Goal: Task Accomplishment & Management: Manage account settings

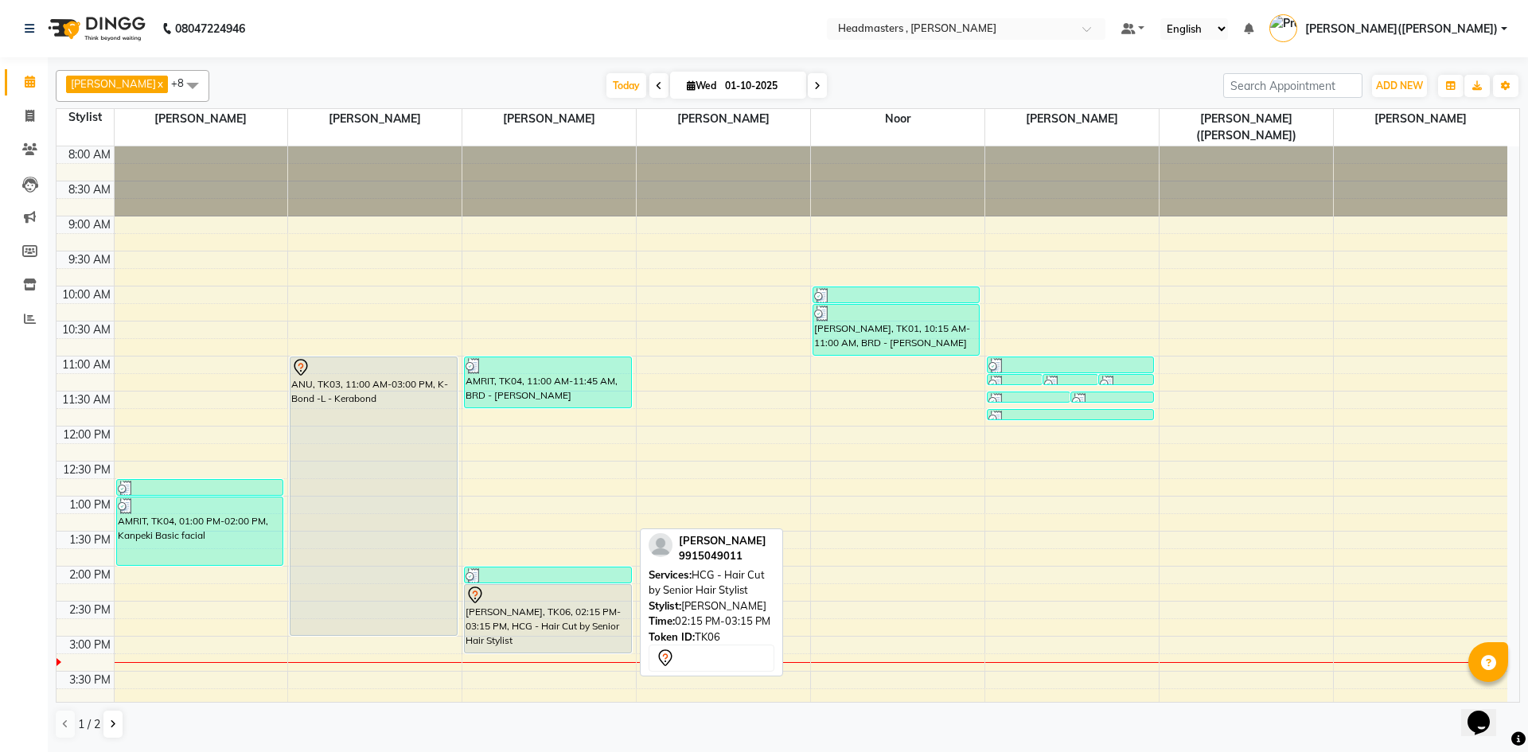
click at [582, 622] on div "[PERSON_NAME], TK06, 02:15 PM-03:15 PM, HCG - Hair Cut by Senior Hair Stylist" at bounding box center [548, 619] width 166 height 68
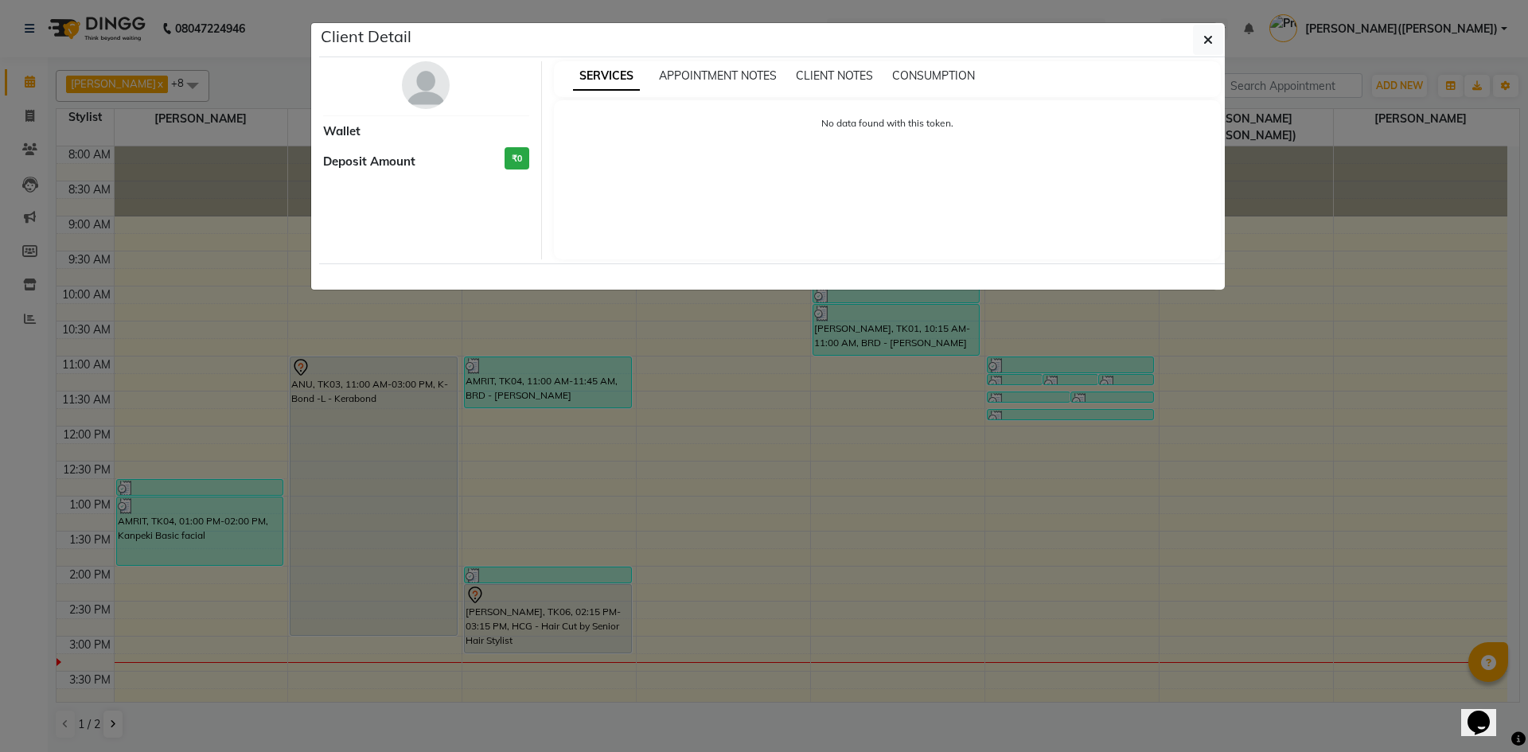
select select "7"
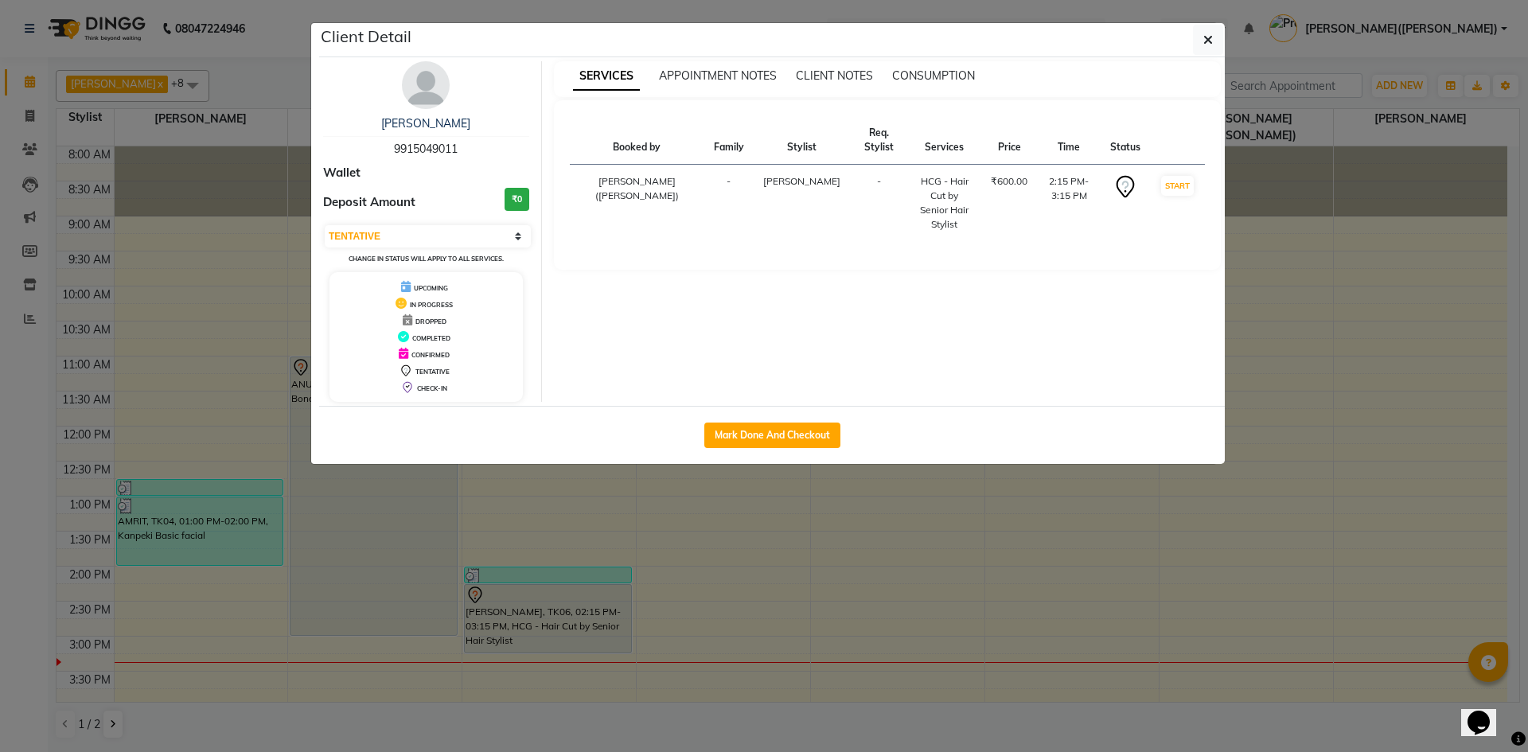
click at [896, 643] on ngb-modal-window "Client Detail [PERSON_NAME] 9915049011 Wallet Deposit Amount ₹0 Select IN SERVI…" at bounding box center [764, 376] width 1528 height 752
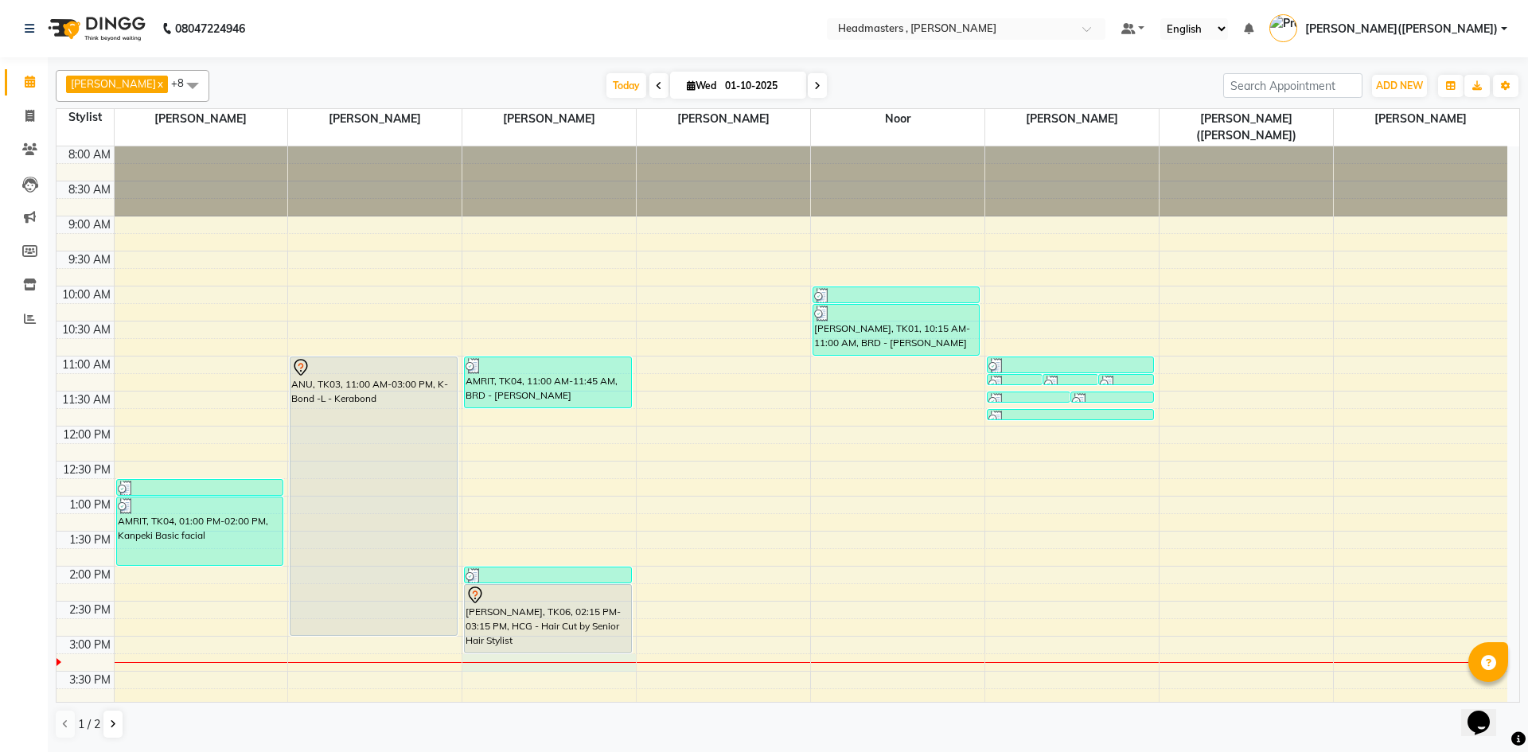
click at [472, 652] on div "8:00 AM 8:30 AM 9:00 AM 9:30 AM 10:00 AM 10:30 AM 11:00 AM 11:30 AM 12:00 PM 12…" at bounding box center [781, 601] width 1451 height 910
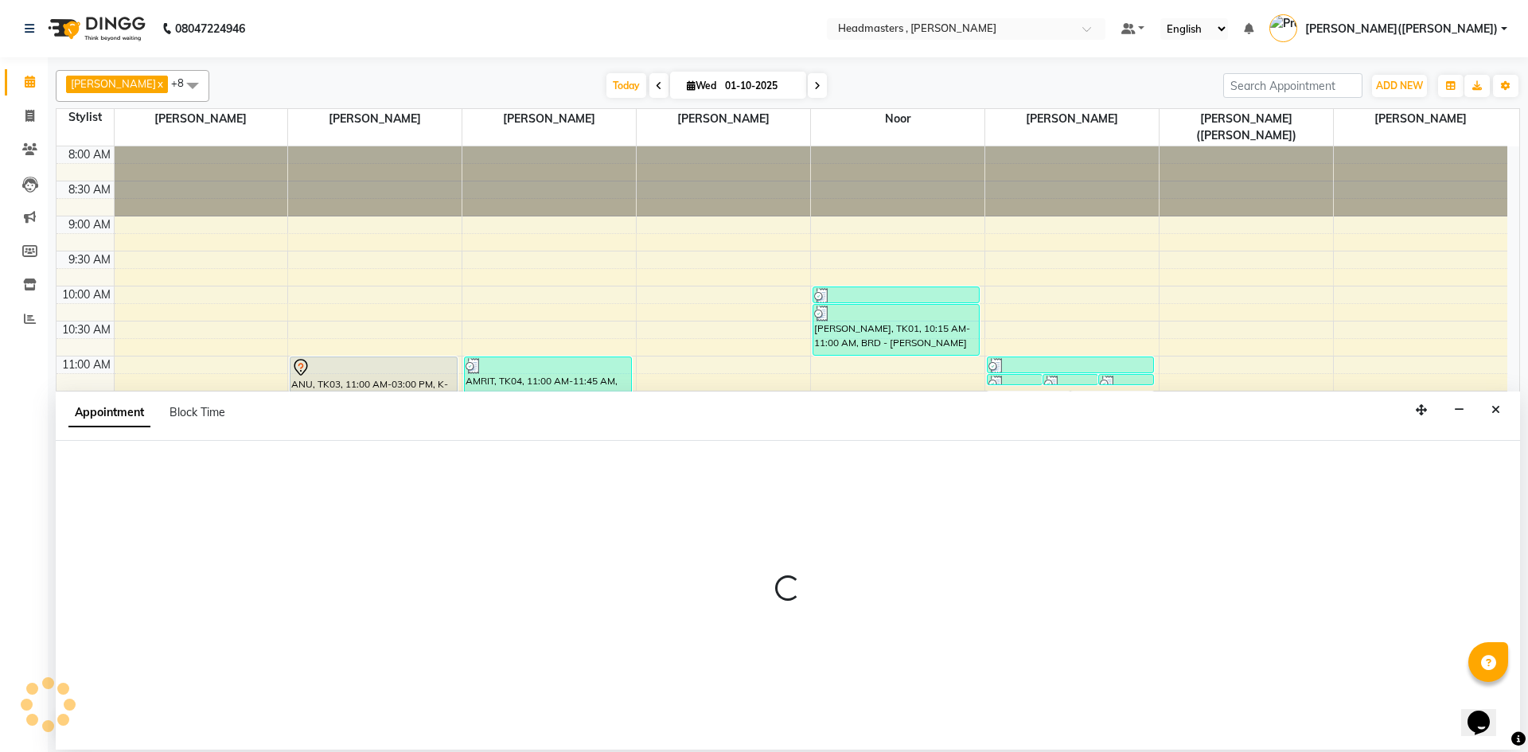
select select "85125"
select select "915"
select select "tentative"
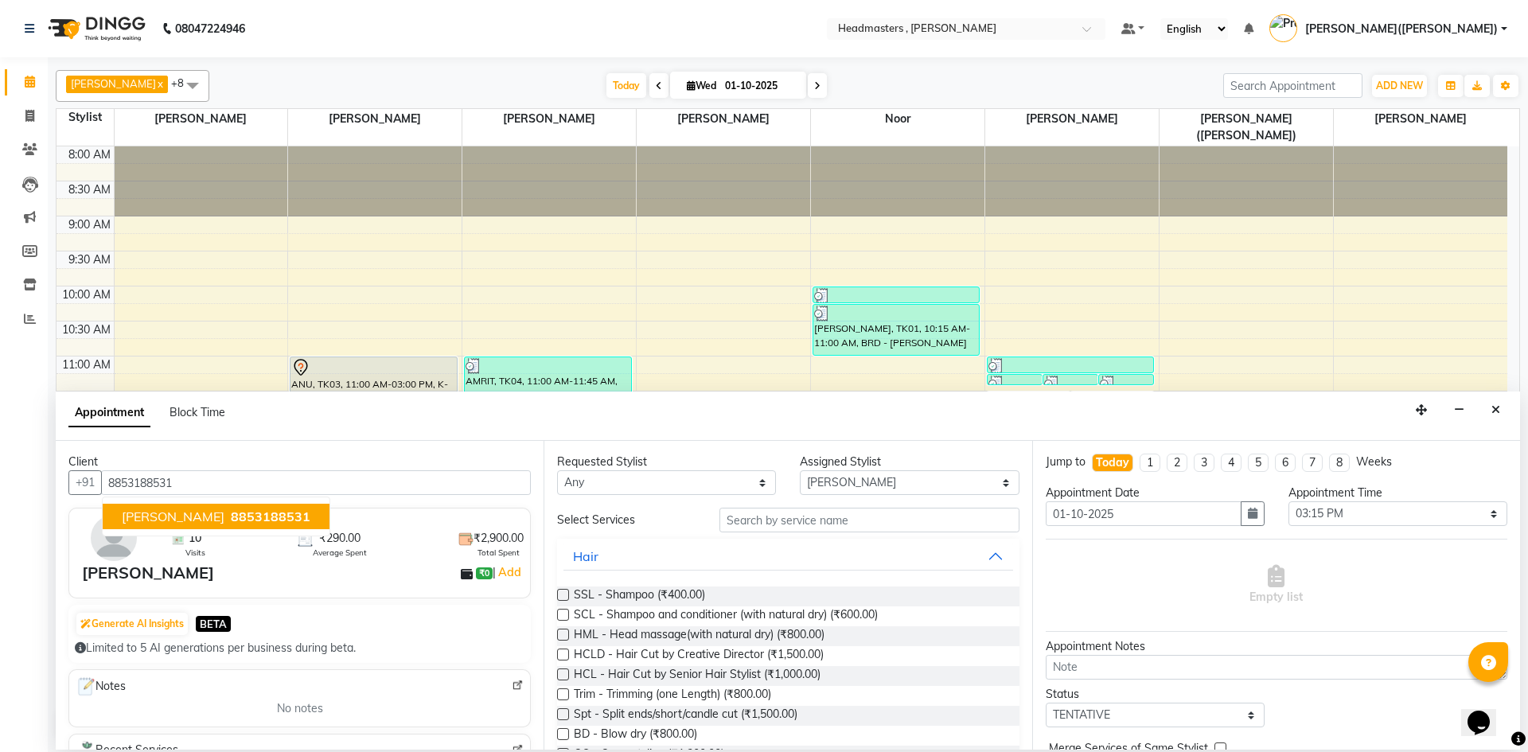
type input "8853188531"
click at [816, 509] on input "text" at bounding box center [869, 520] width 300 height 25
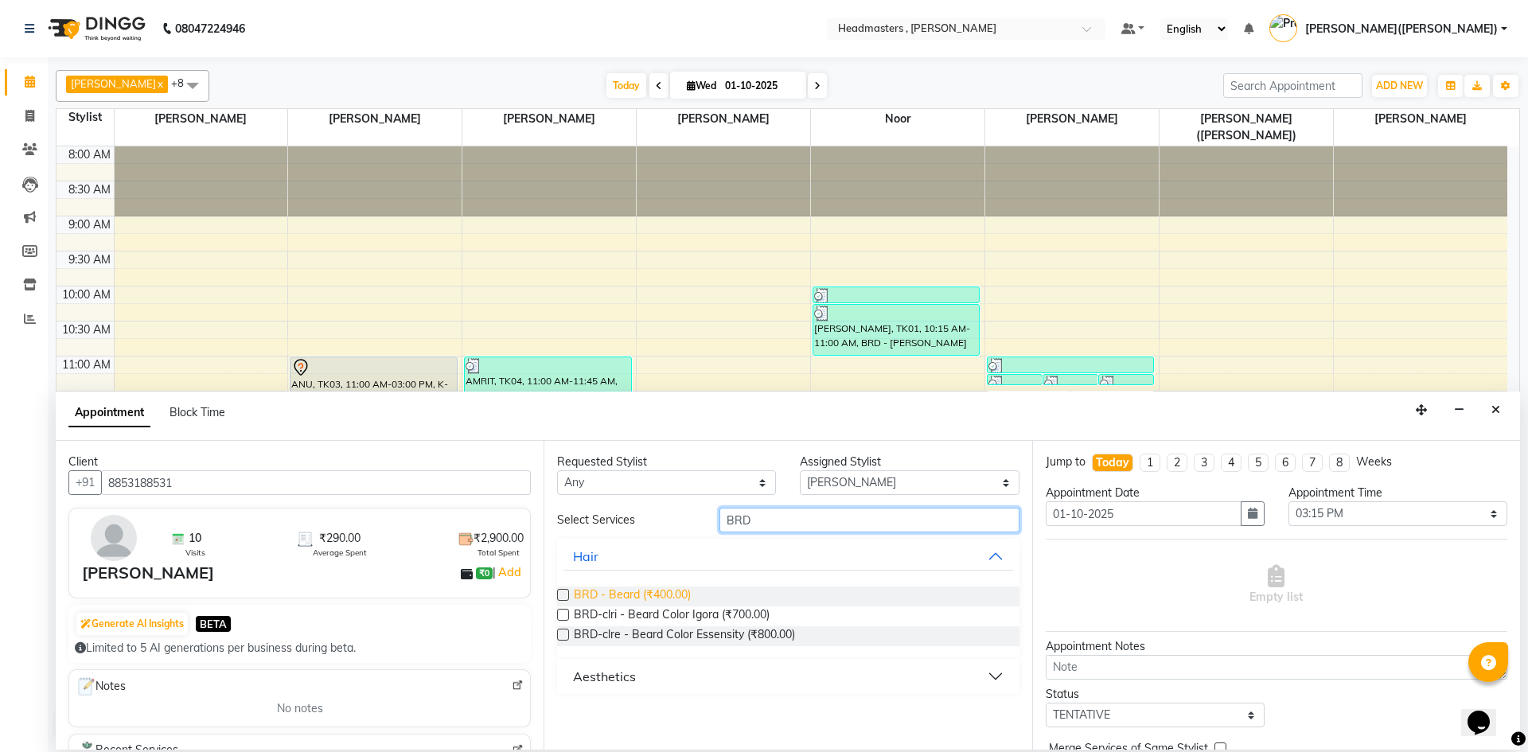
type input "BRD"
click at [660, 588] on span "BRD - Beard (₹400.00)" at bounding box center [632, 596] width 117 height 20
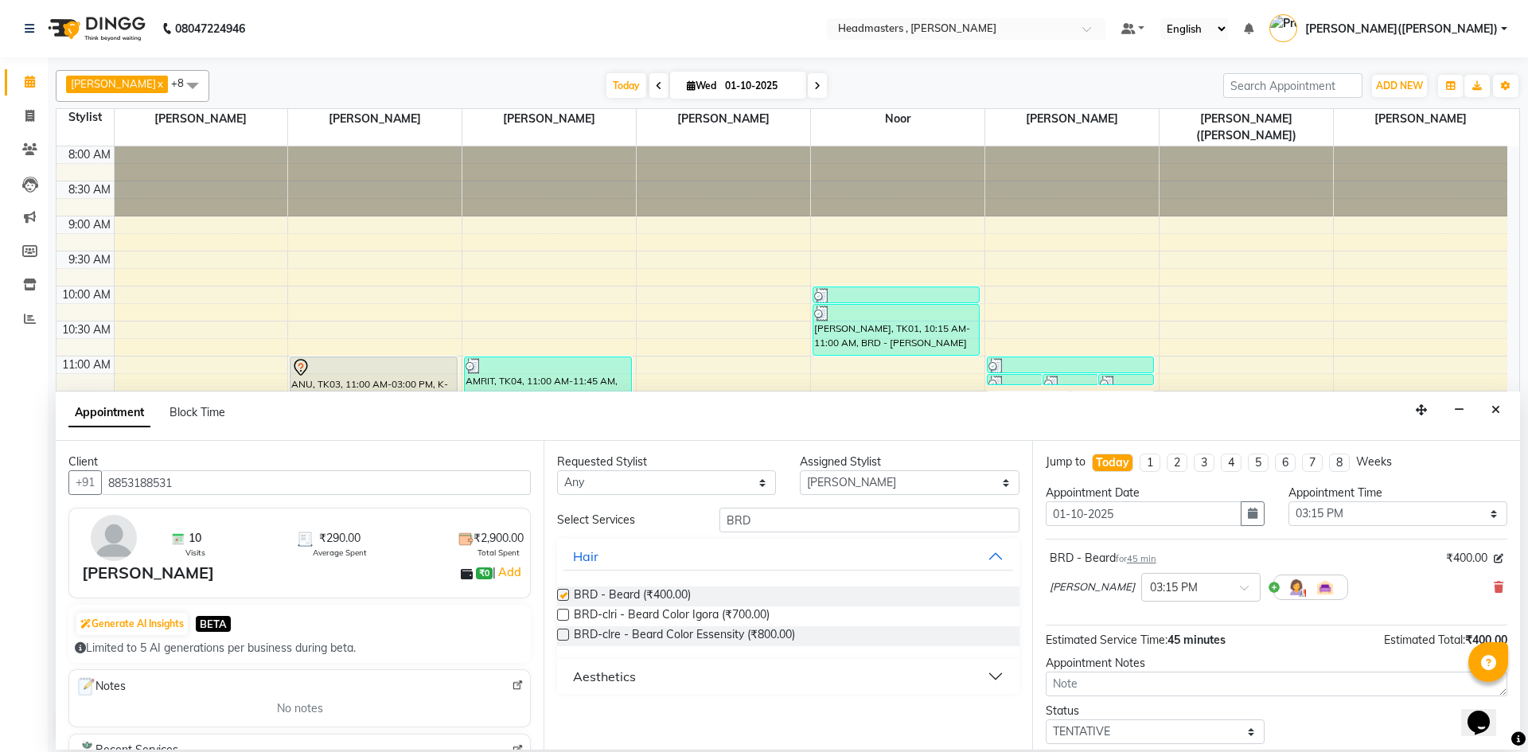
checkbox input "false"
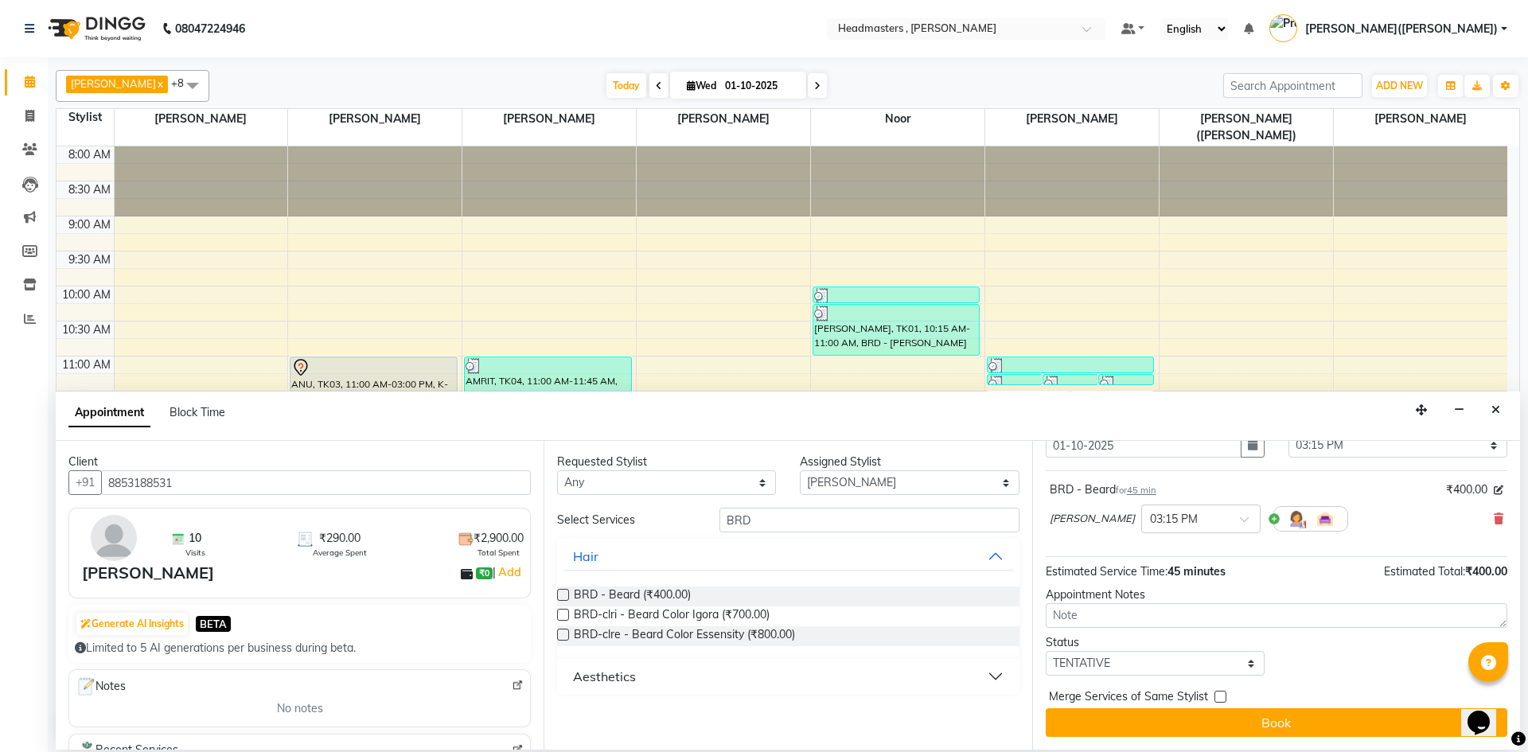
click at [1305, 707] on div "Merge Services of Same Stylist" at bounding box center [1277, 698] width 462 height 20
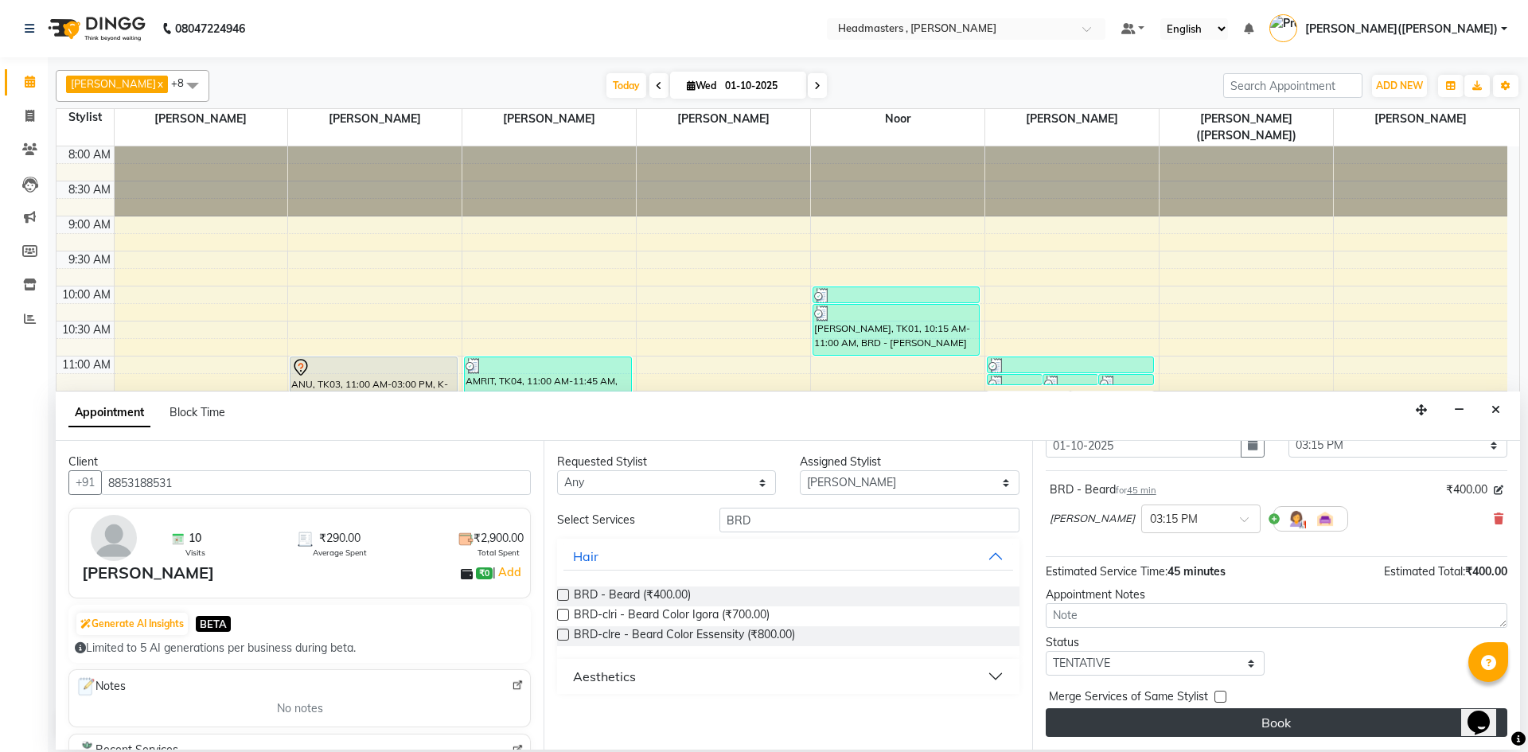
click at [1271, 711] on button "Book" at bounding box center [1277, 722] width 462 height 29
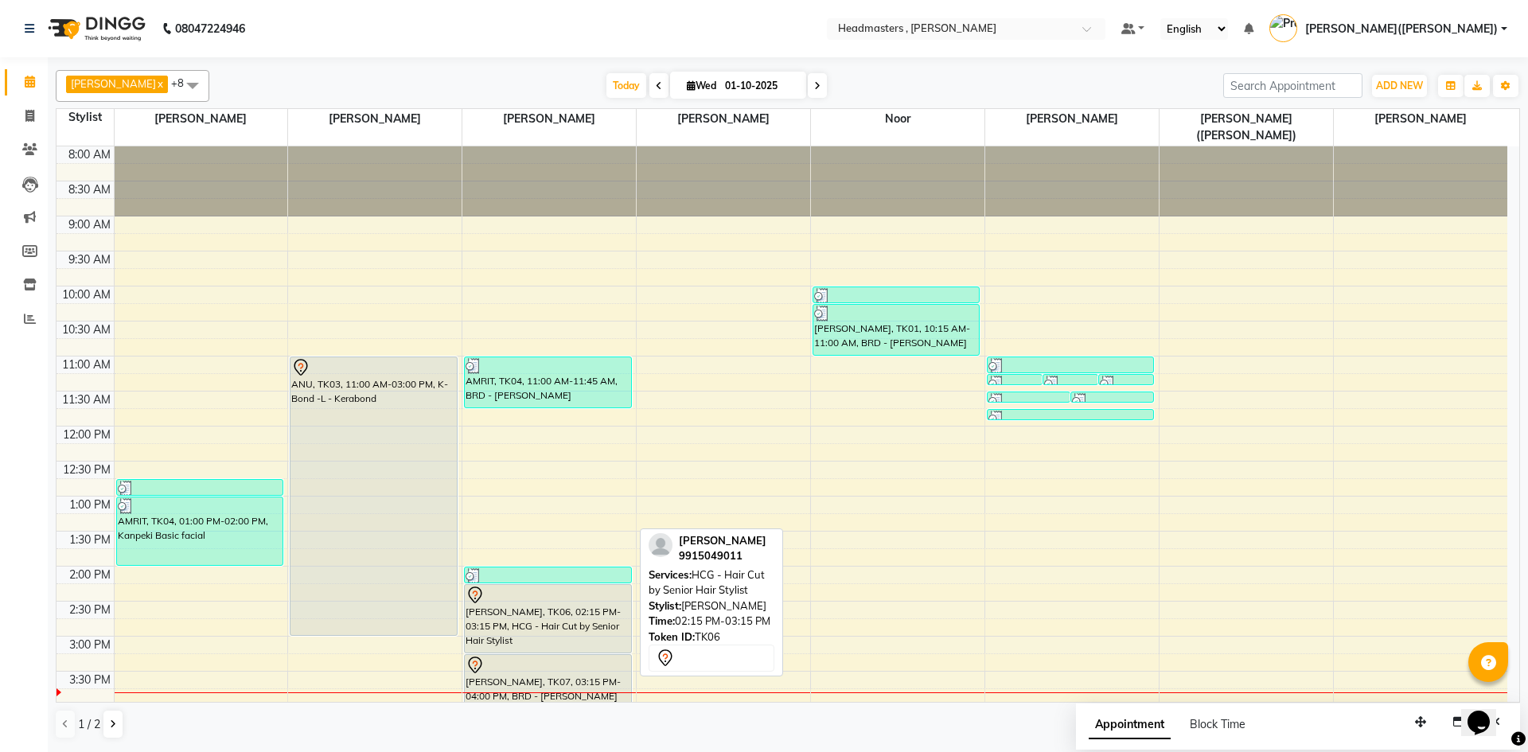
click at [524, 591] on div "[PERSON_NAME], TK06, 02:15 PM-03:15 PM, HCG - Hair Cut by Senior Hair Stylist" at bounding box center [548, 619] width 166 height 68
select select "7"
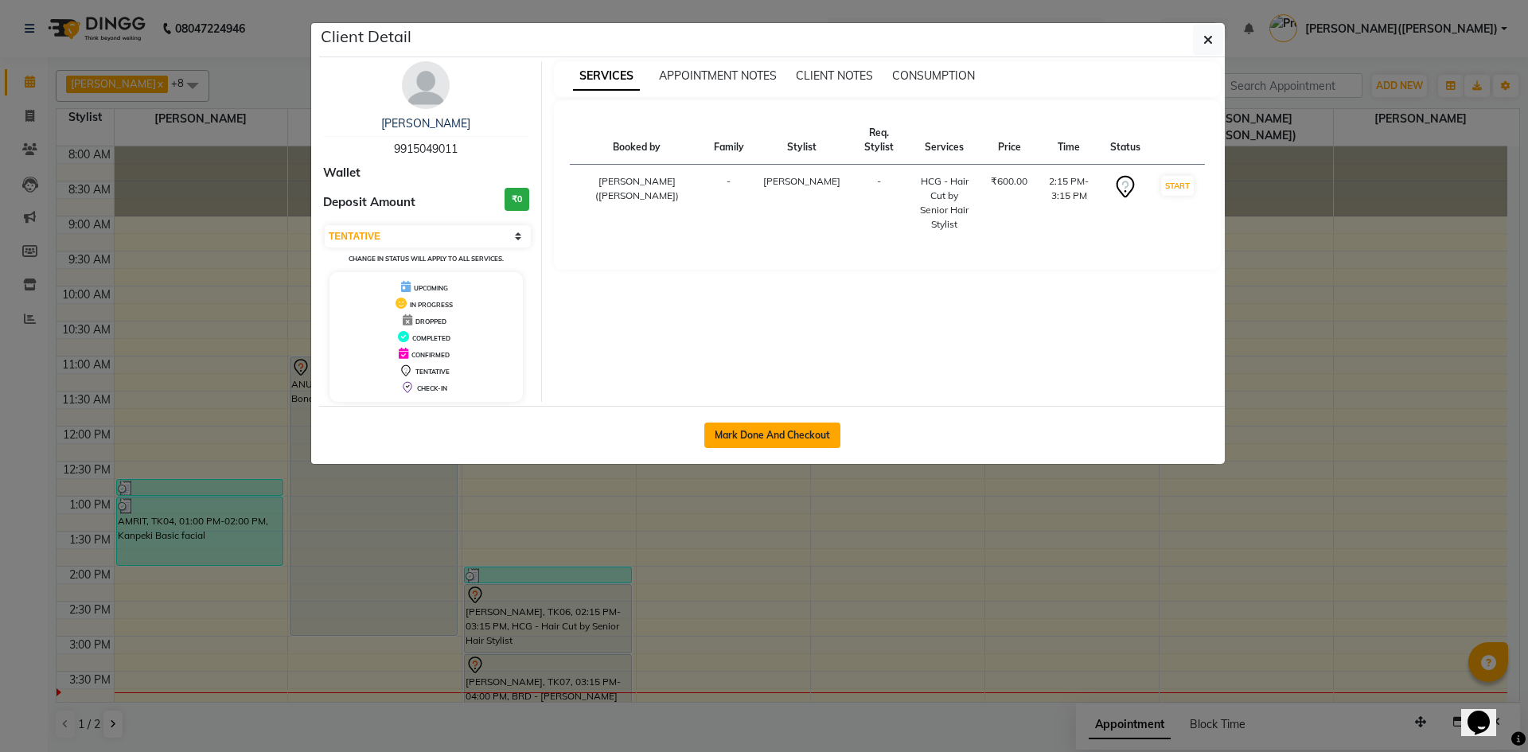
click at [772, 427] on button "Mark Done And Checkout" at bounding box center [772, 435] width 136 height 25
select select "service"
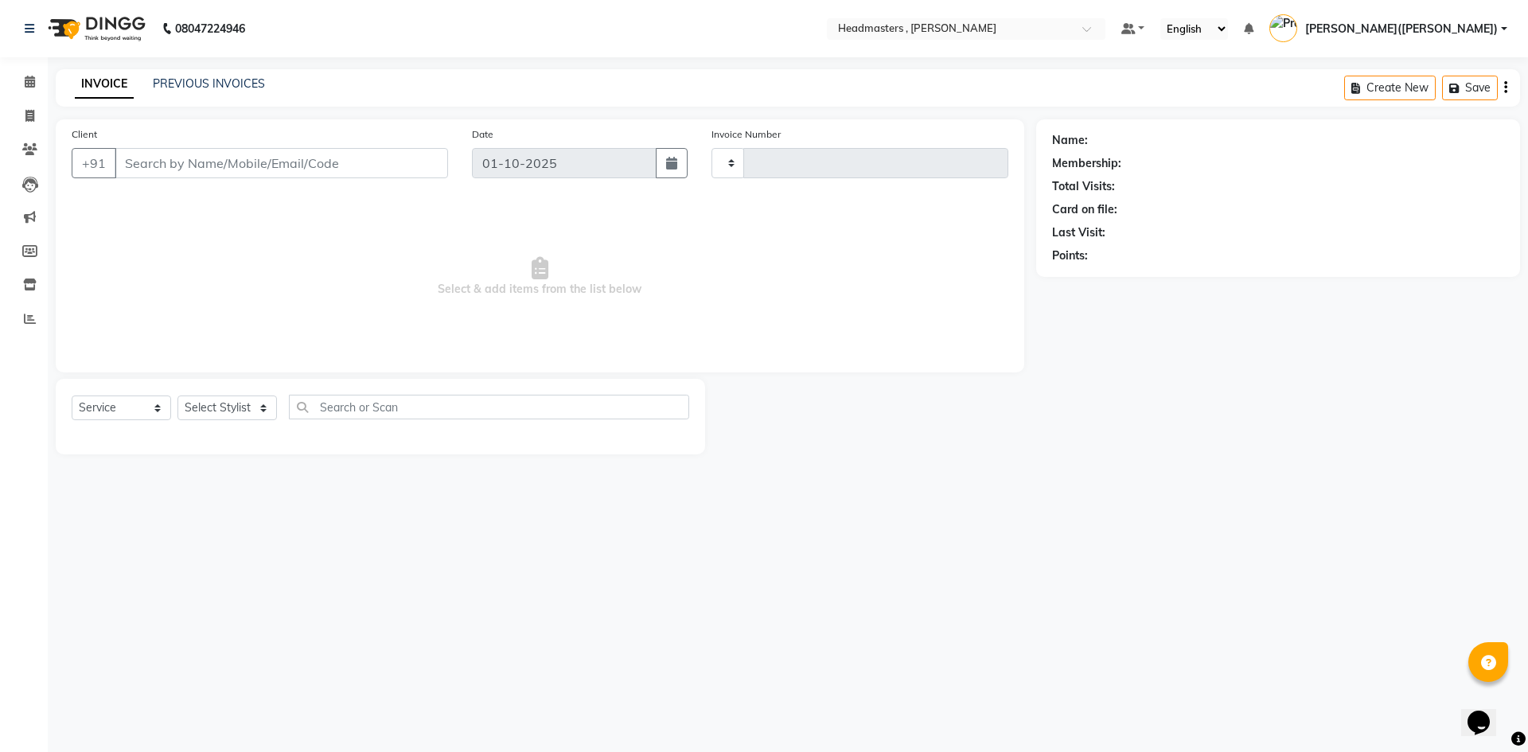
type input "1431"
select select "8566"
type input "9915049011"
select select "85125"
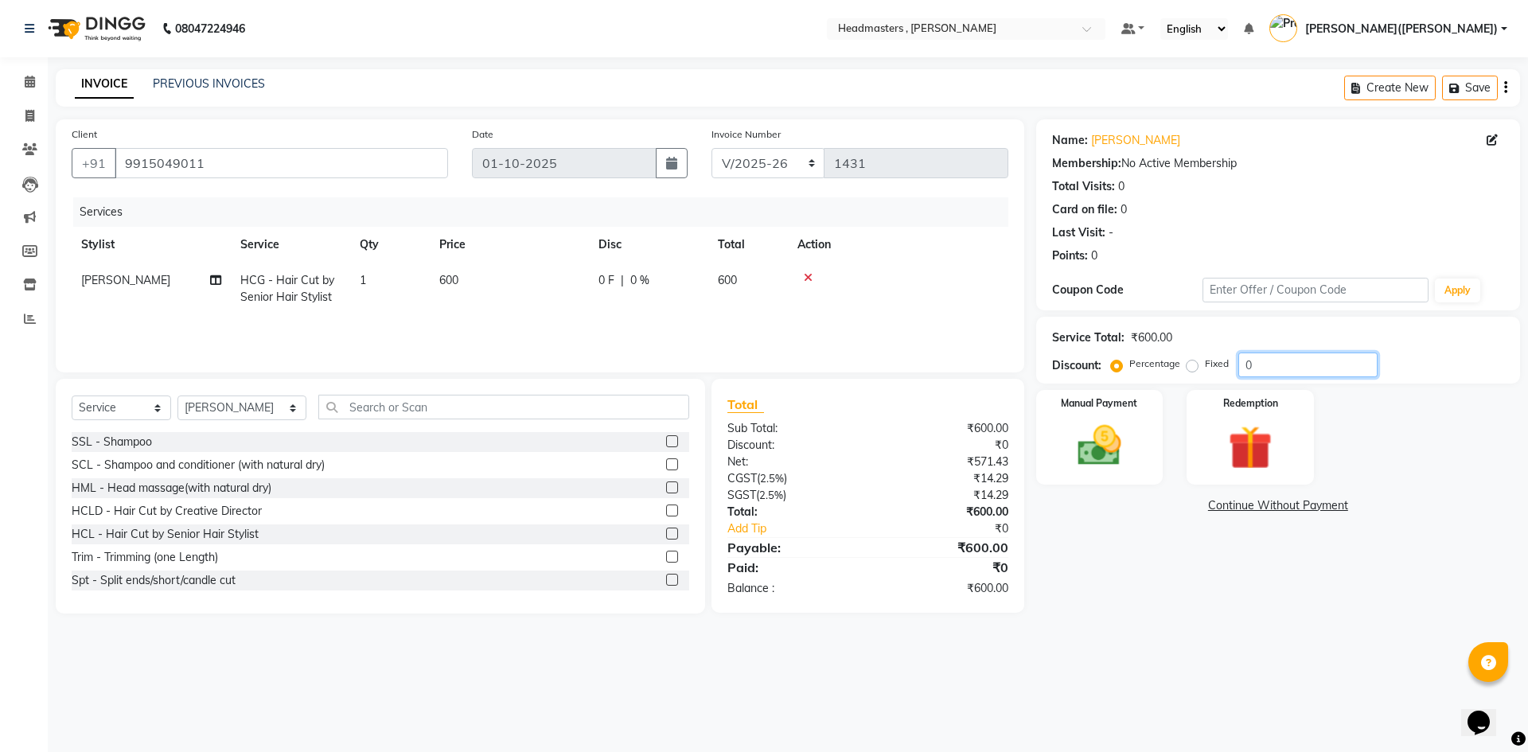
click at [1253, 365] on input "0" at bounding box center [1307, 365] width 139 height 25
type input "050"
click at [1082, 436] on img at bounding box center [1099, 445] width 74 height 53
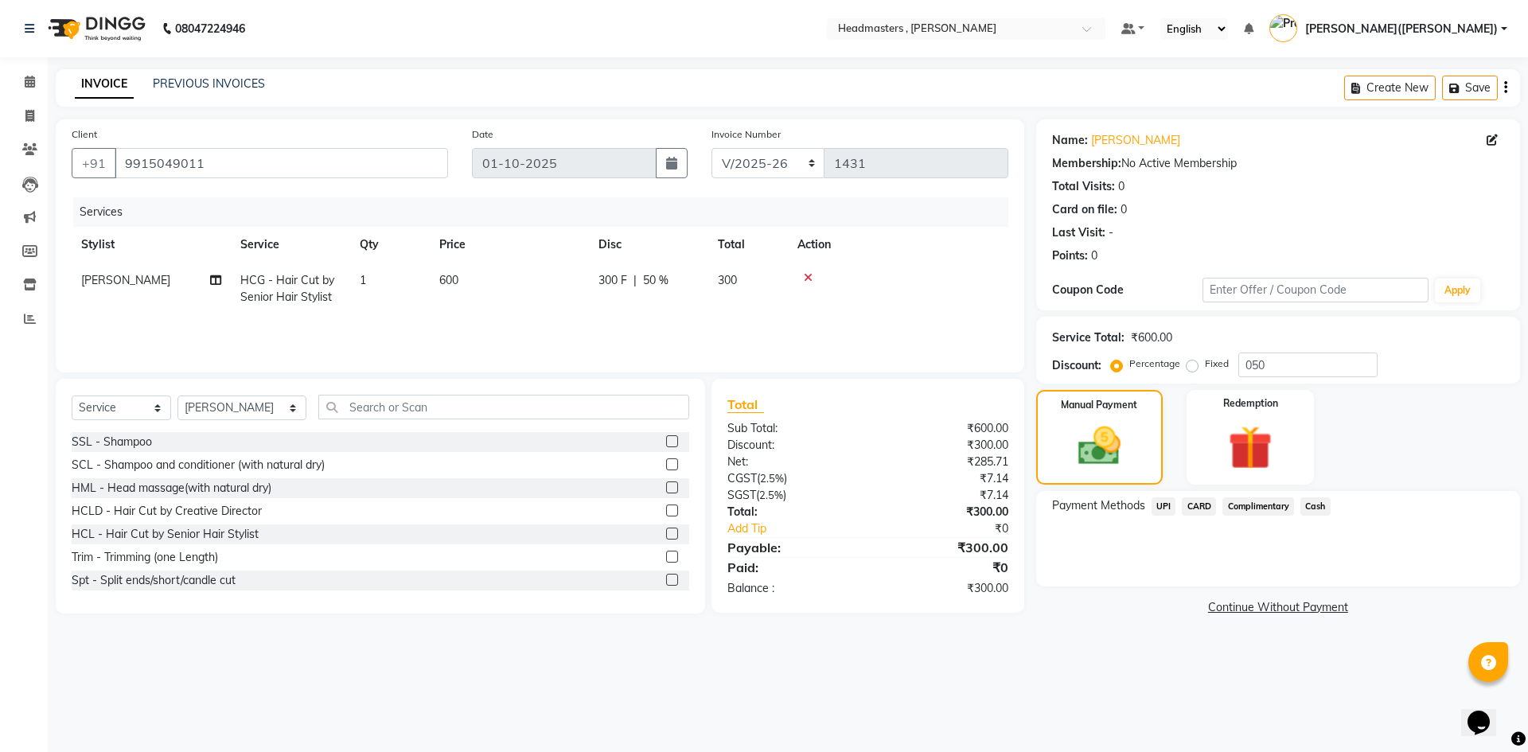
click at [1315, 504] on span "Cash" at bounding box center [1315, 506] width 30 height 18
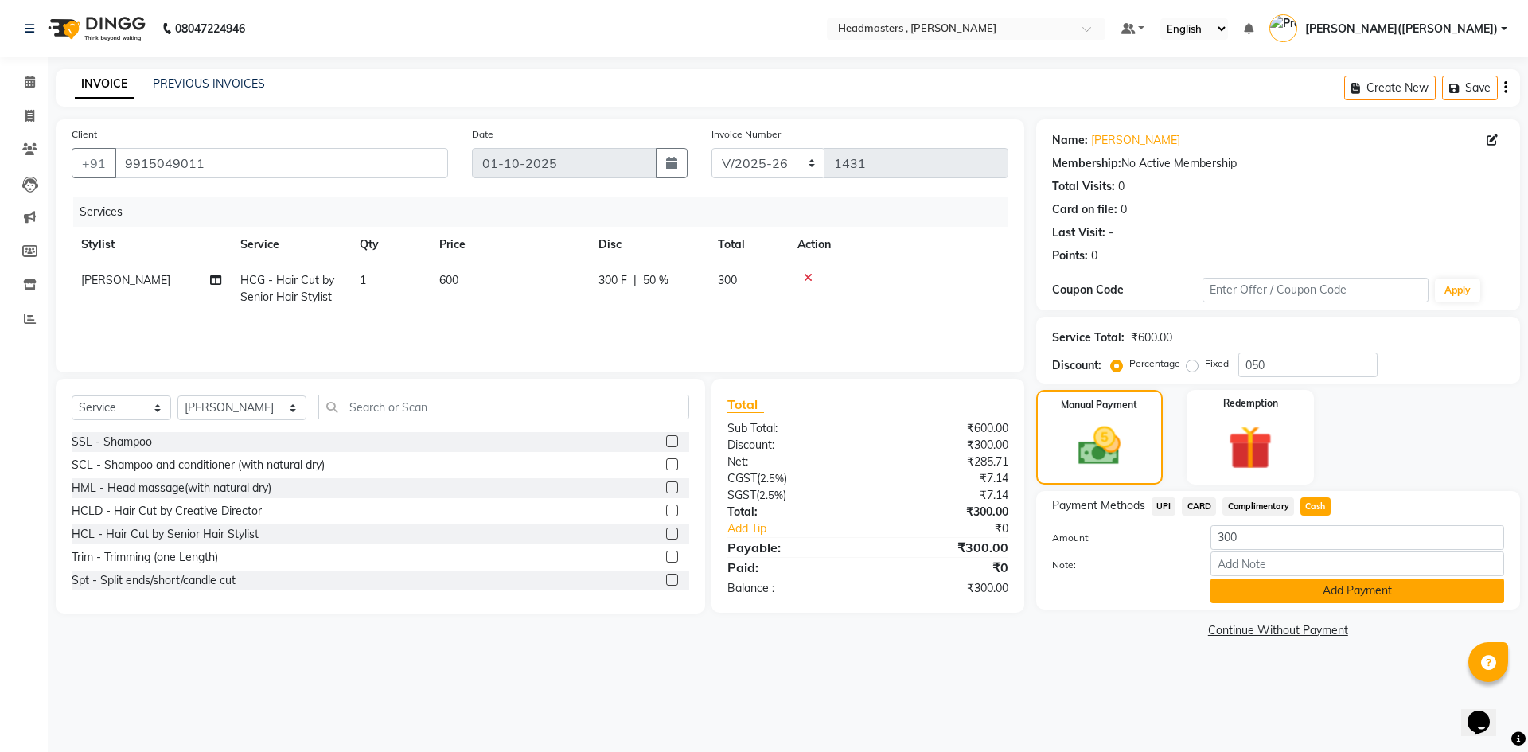
click at [1280, 591] on button "Add Payment" at bounding box center [1357, 590] width 294 height 25
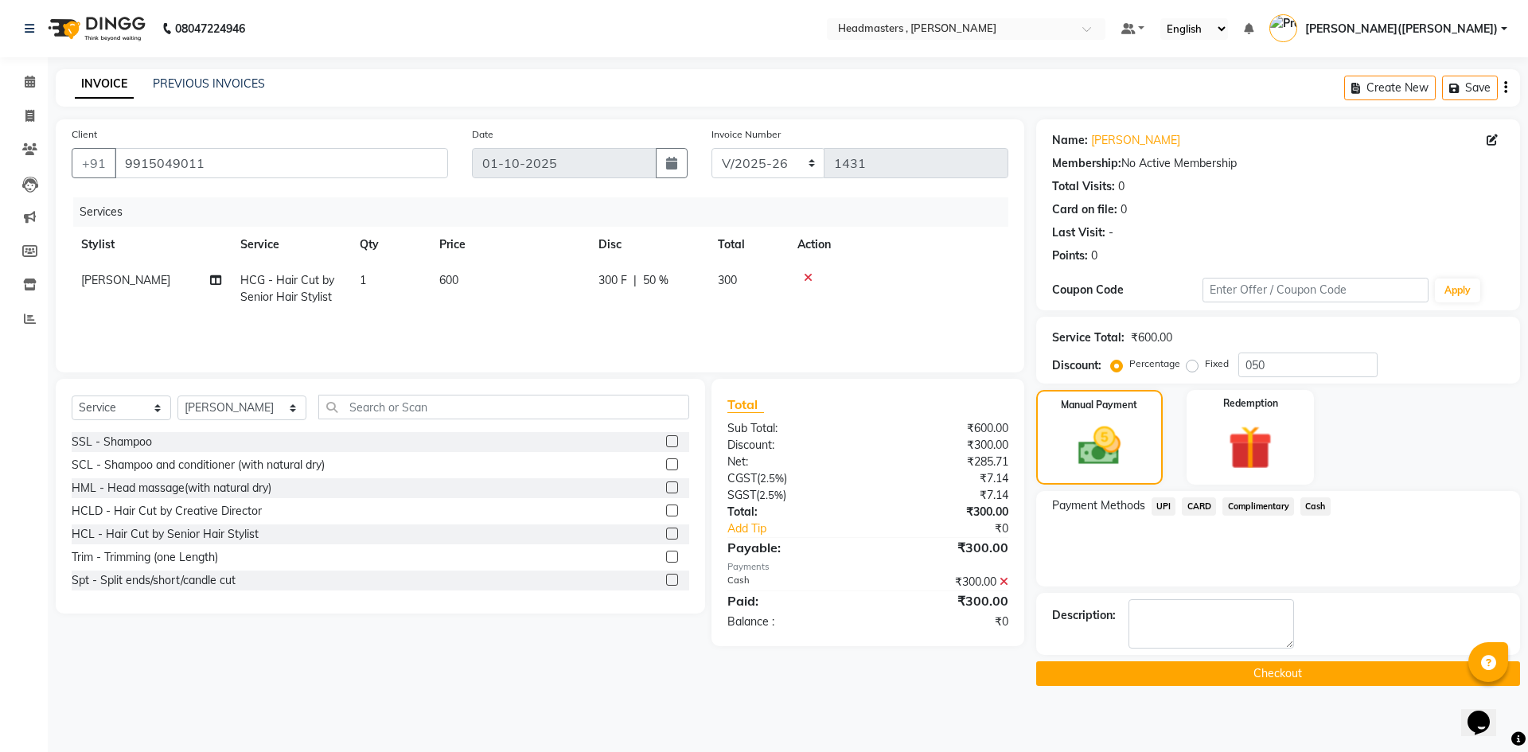
click at [1243, 671] on button "Checkout" at bounding box center [1278, 673] width 484 height 25
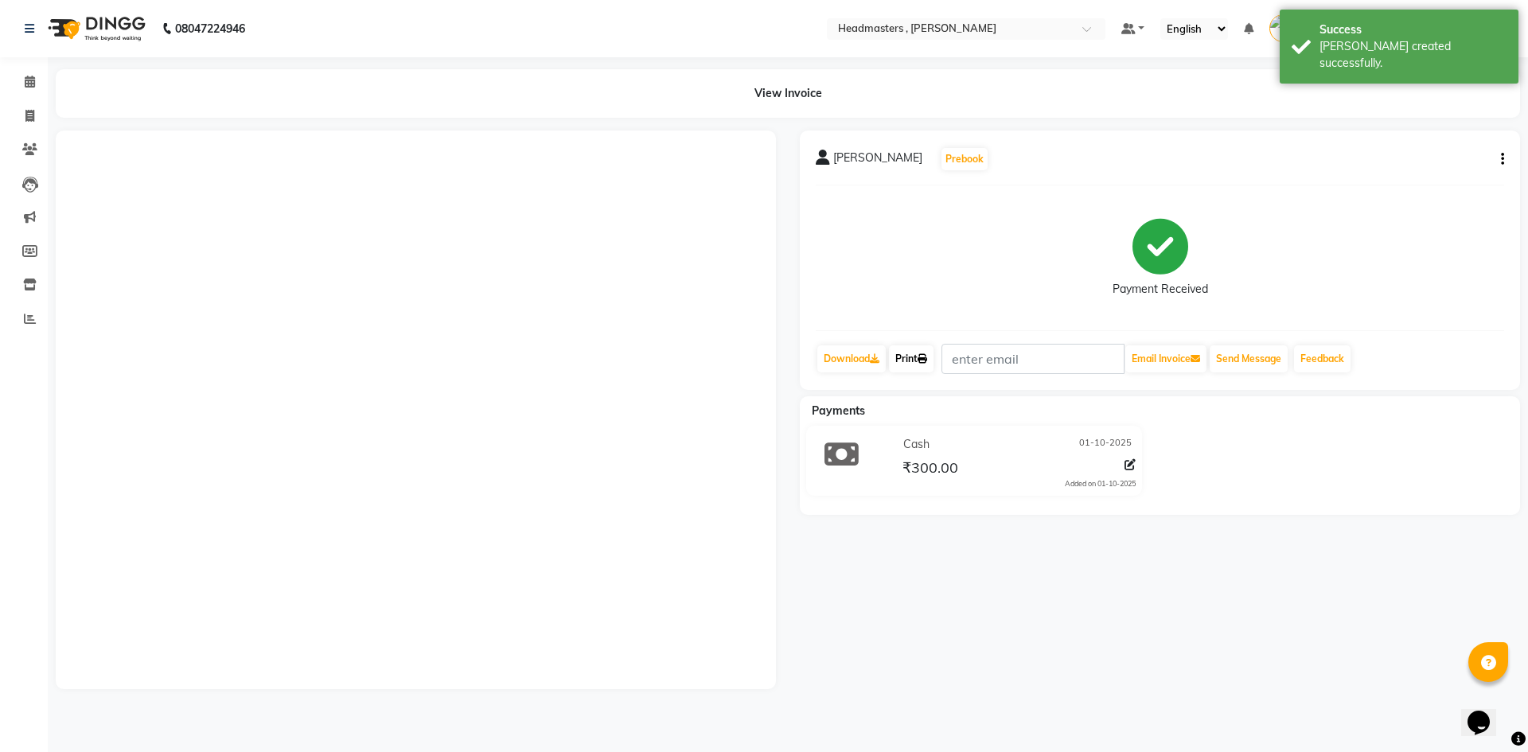
click at [926, 360] on icon at bounding box center [922, 359] width 10 height 10
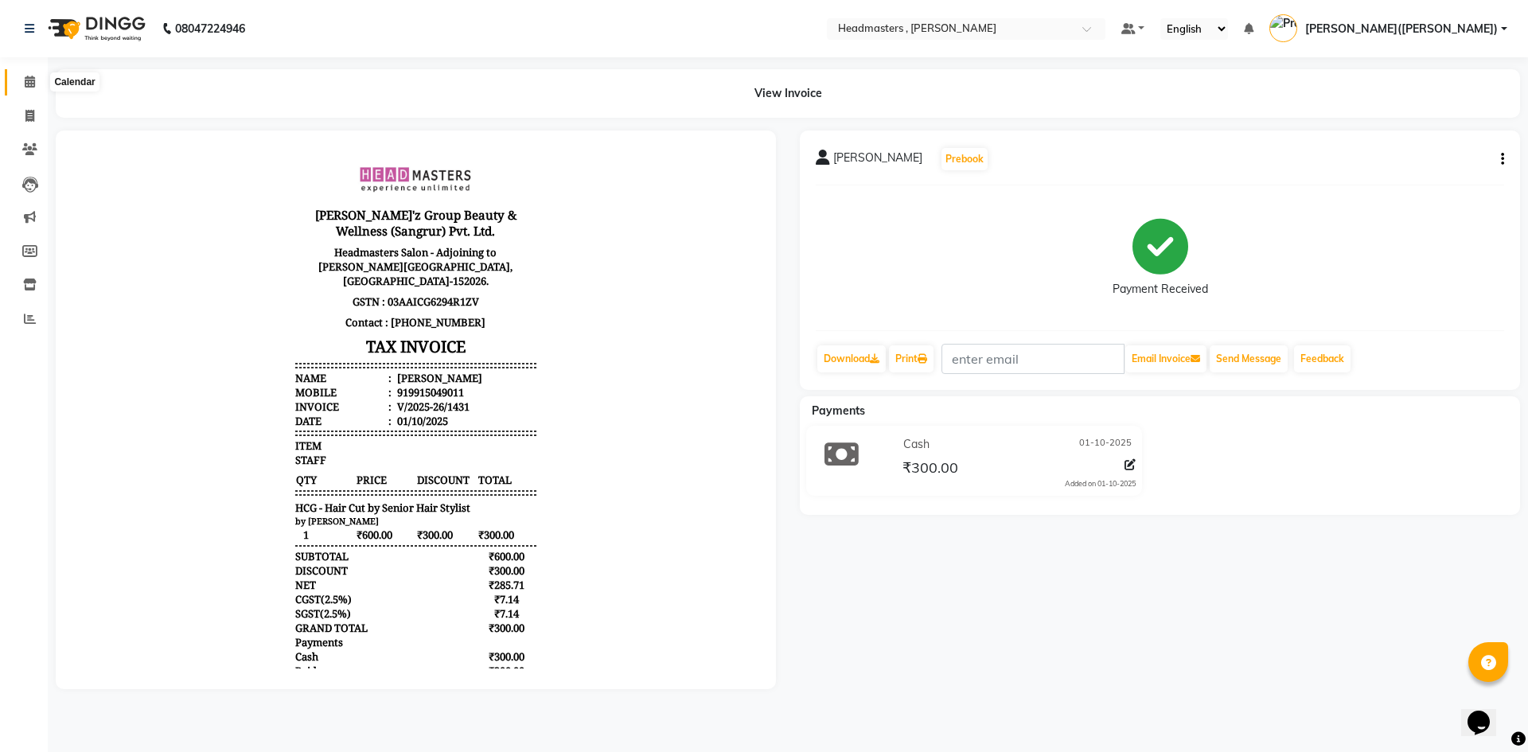
click at [20, 77] on span at bounding box center [30, 82] width 28 height 18
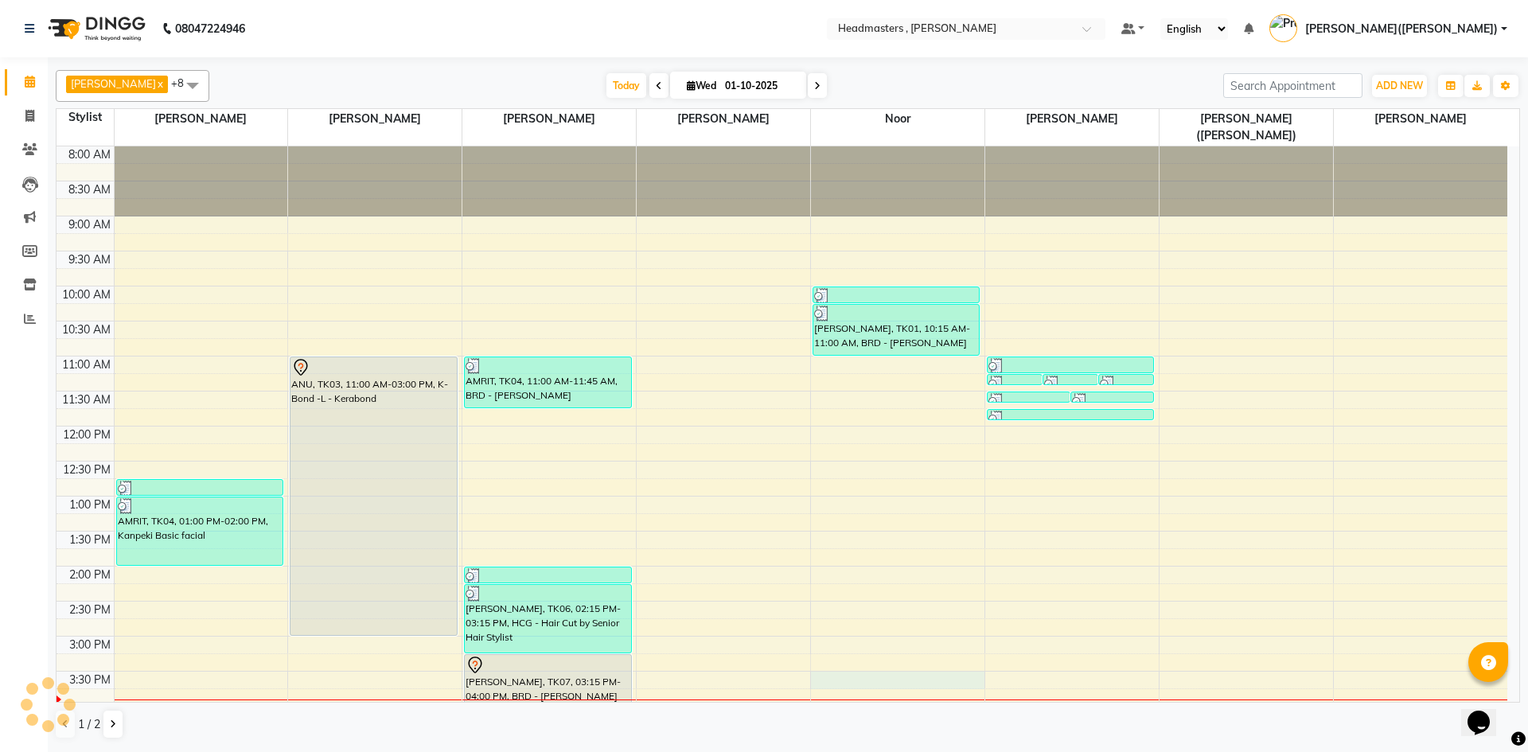
click at [824, 664] on div "8:00 AM 8:30 AM 9:00 AM 9:30 AM 10:00 AM 10:30 AM 11:00 AM 11:30 AM 12:00 PM 12…" at bounding box center [781, 601] width 1451 height 910
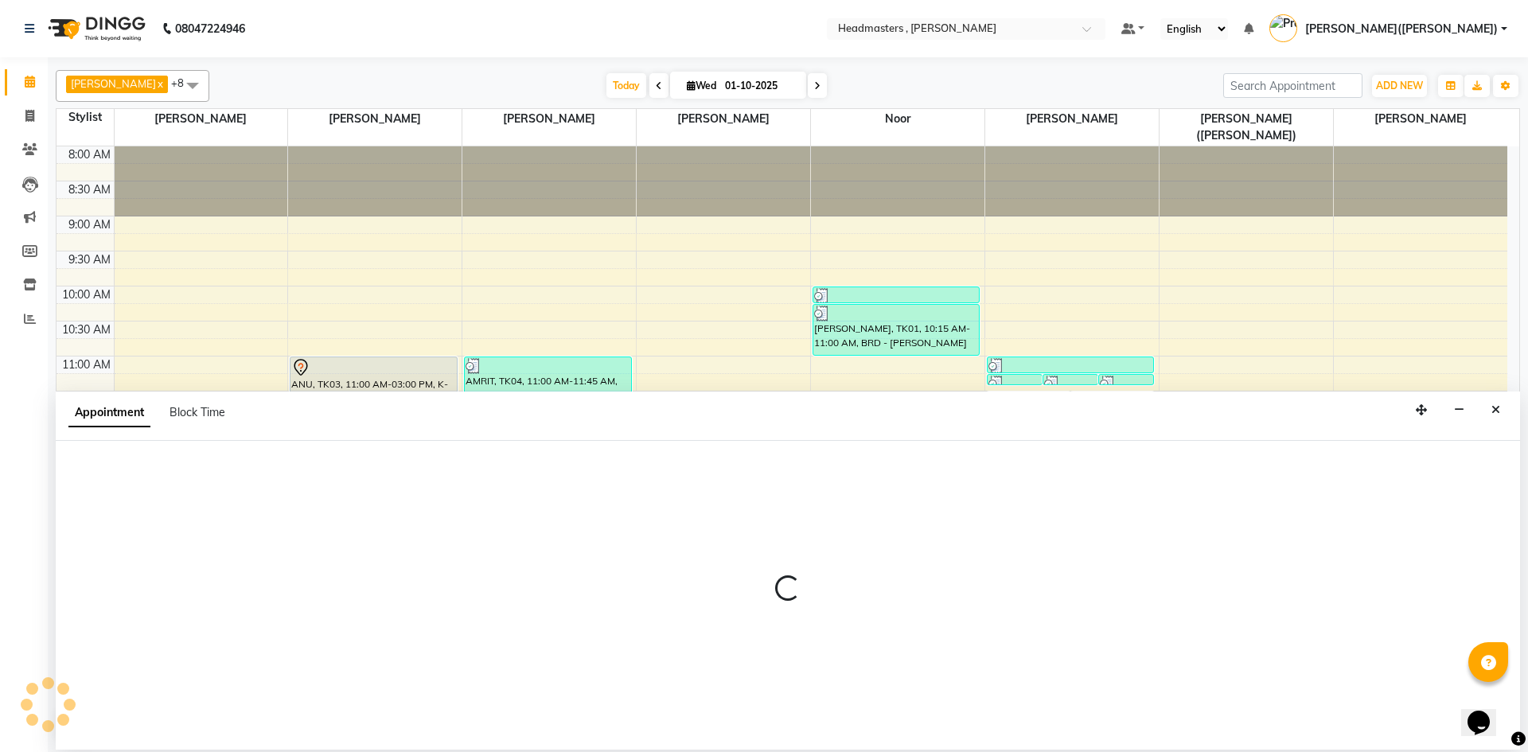
select select "85427"
select select "930"
select select "tentative"
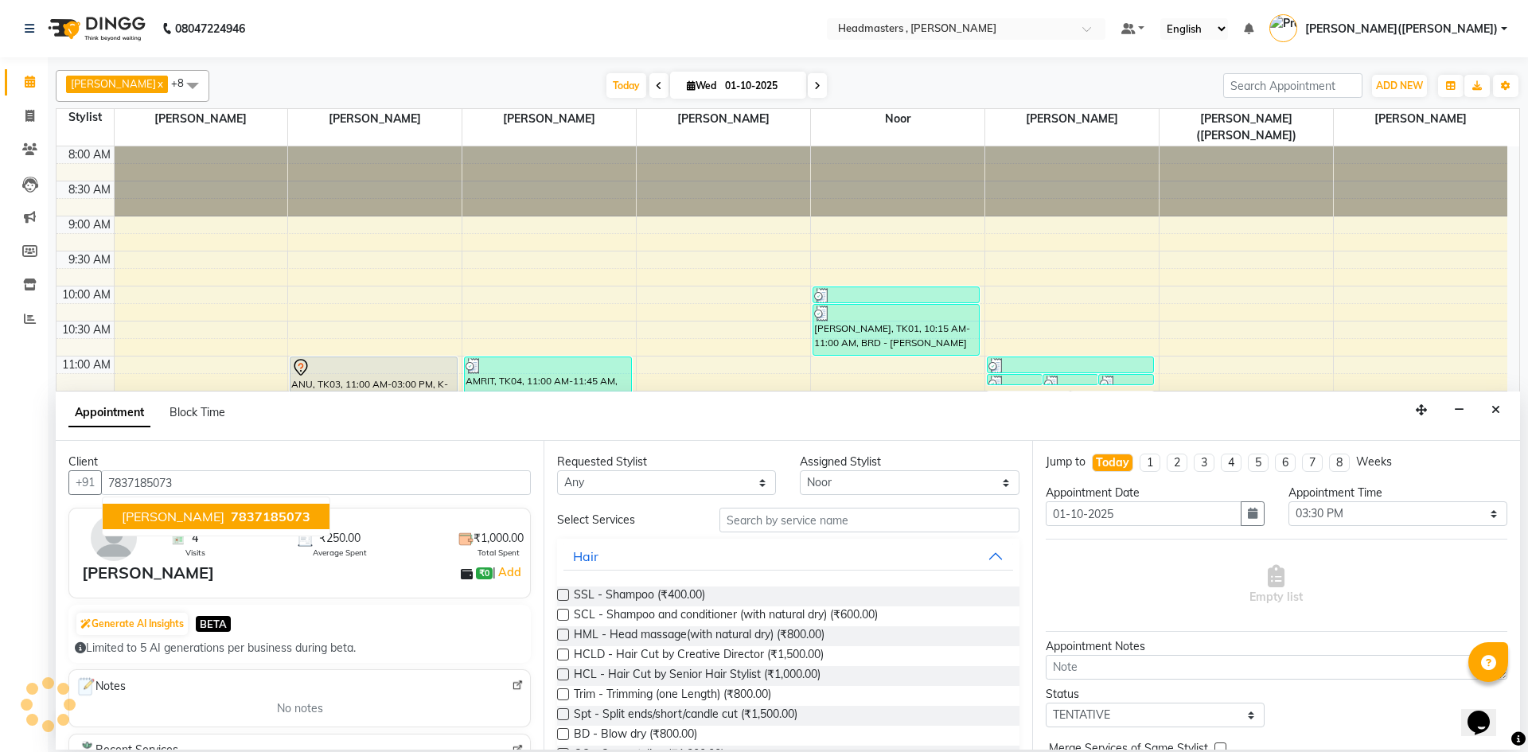
type input "7837185073"
click at [737, 523] on input "text" at bounding box center [869, 520] width 300 height 25
click at [738, 523] on input "text" at bounding box center [869, 520] width 300 height 25
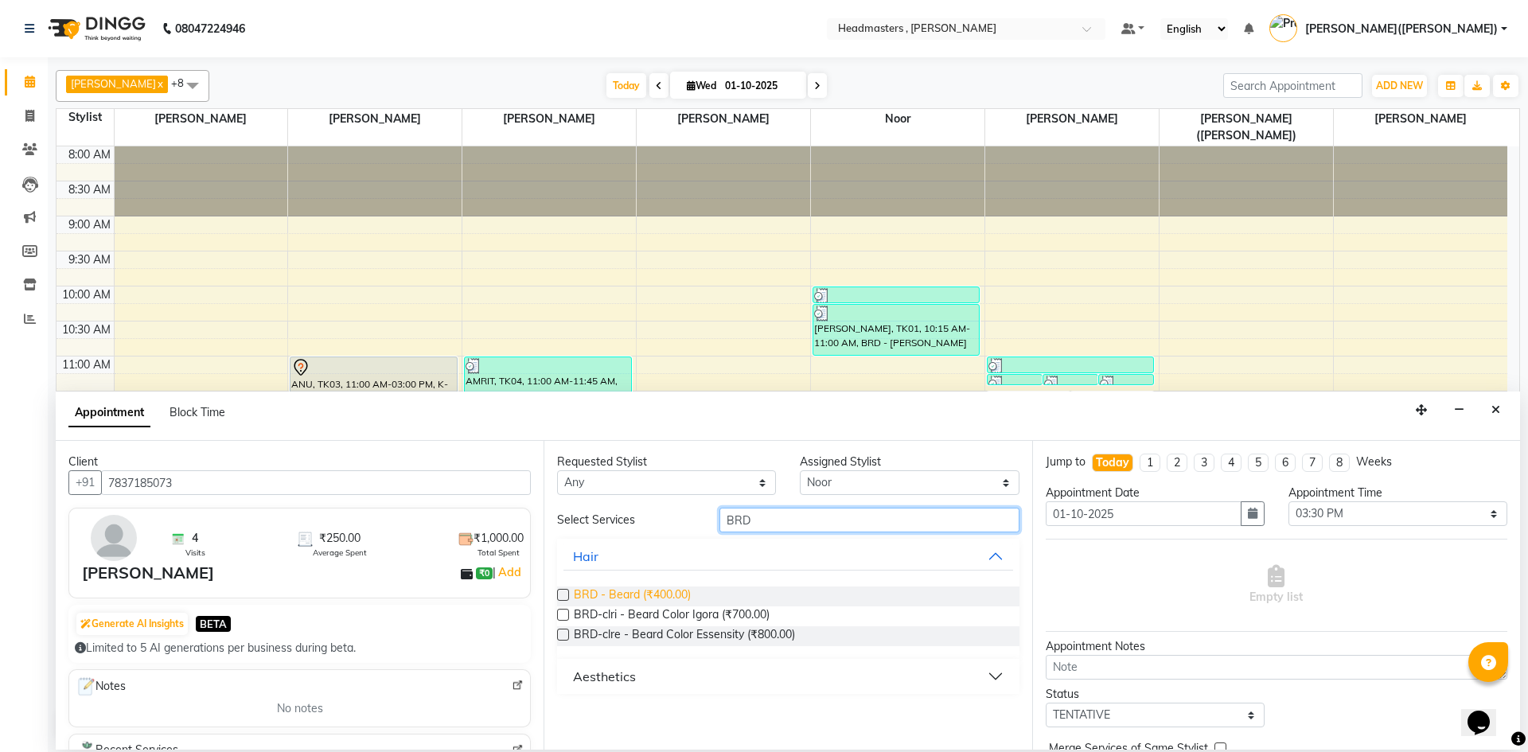
type input "BRD"
click at [641, 590] on span "BRD - Beard (₹400.00)" at bounding box center [632, 596] width 117 height 20
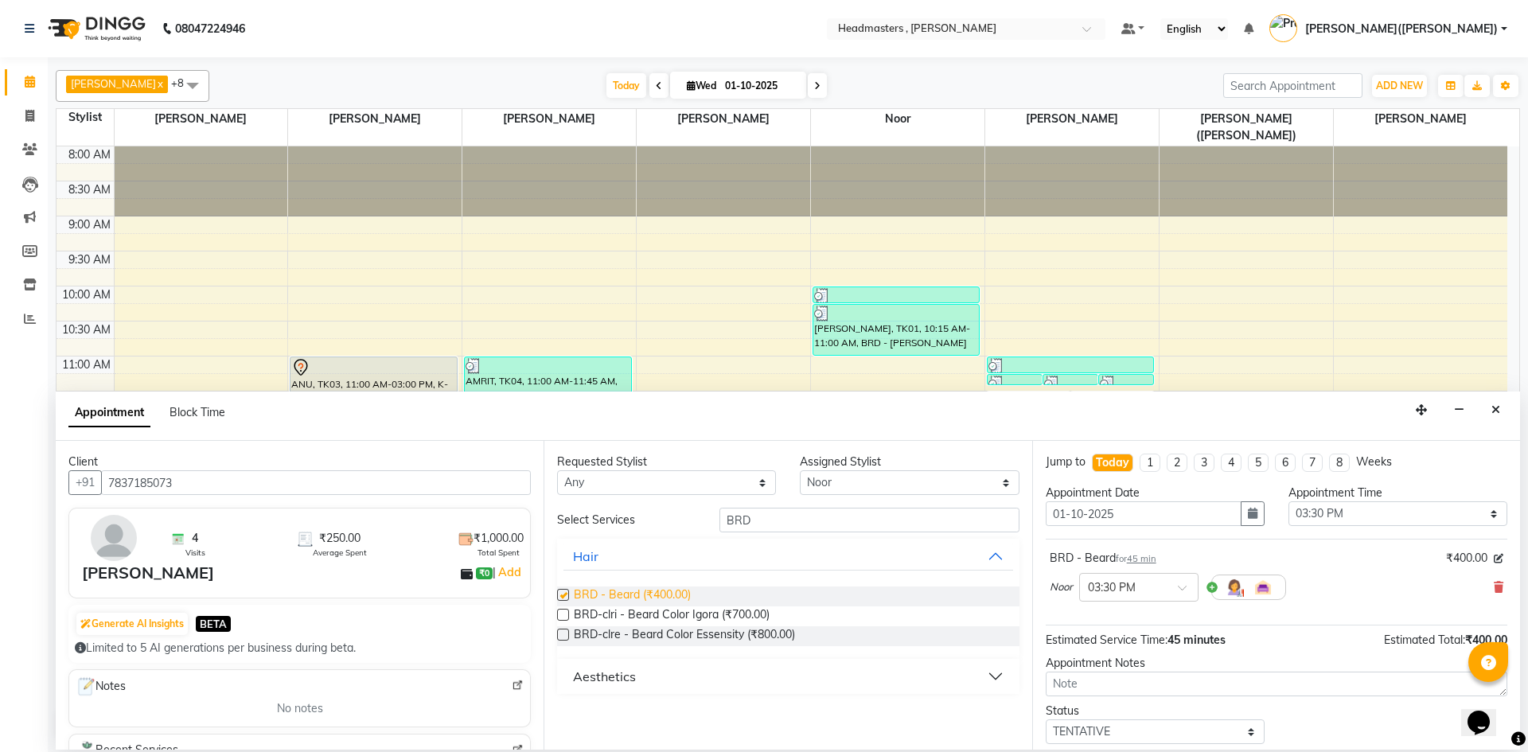
checkbox input "false"
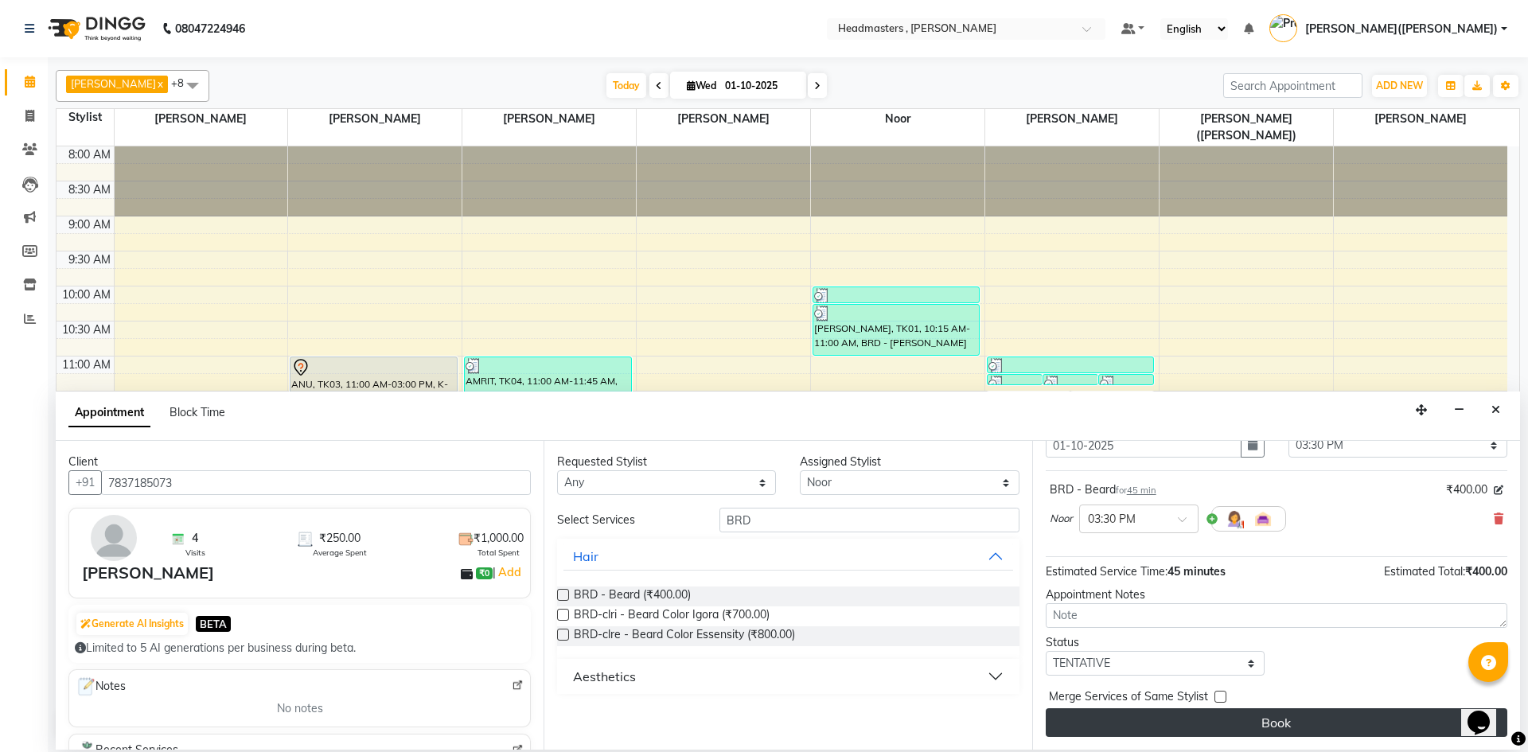
click at [1291, 720] on button "Book" at bounding box center [1277, 722] width 462 height 29
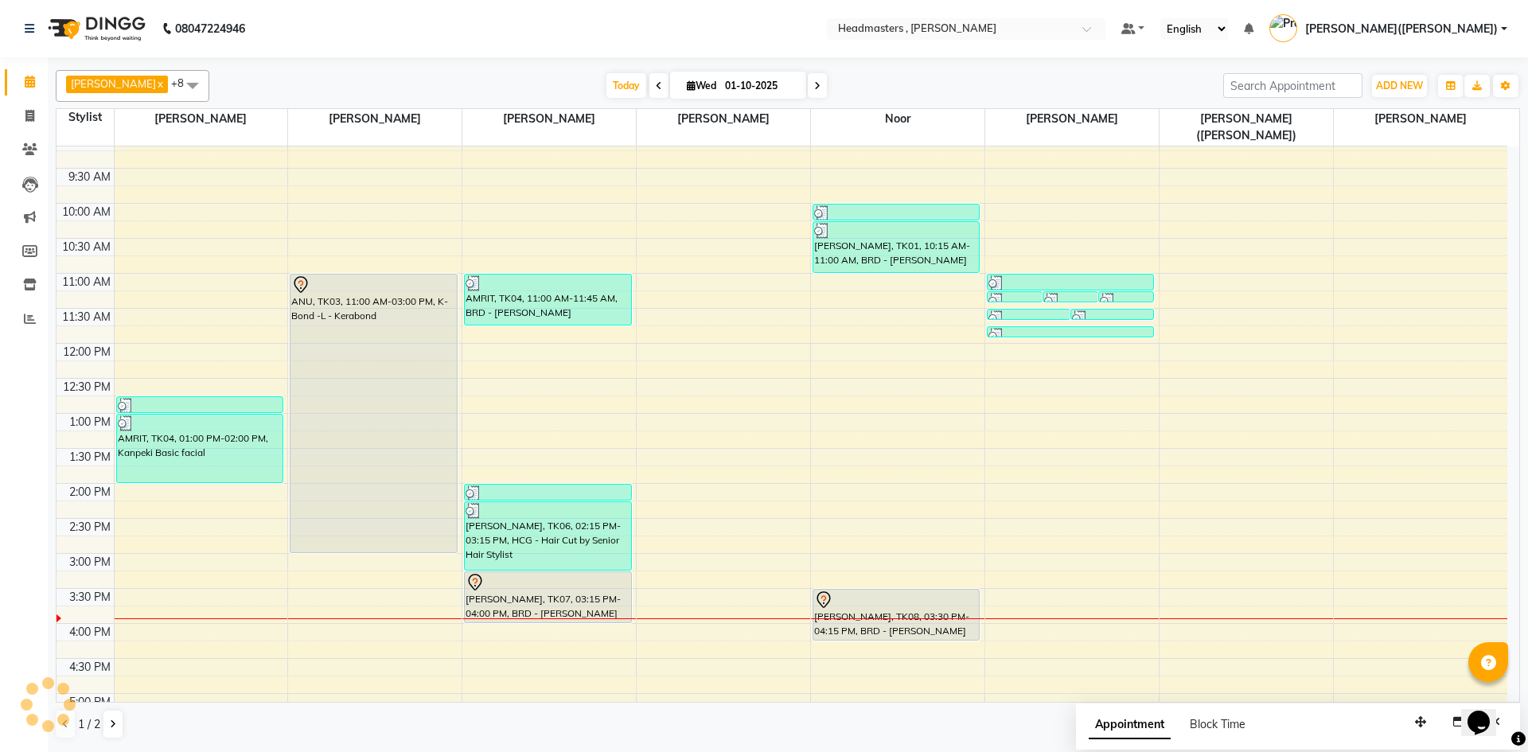
scroll to position [0, 0]
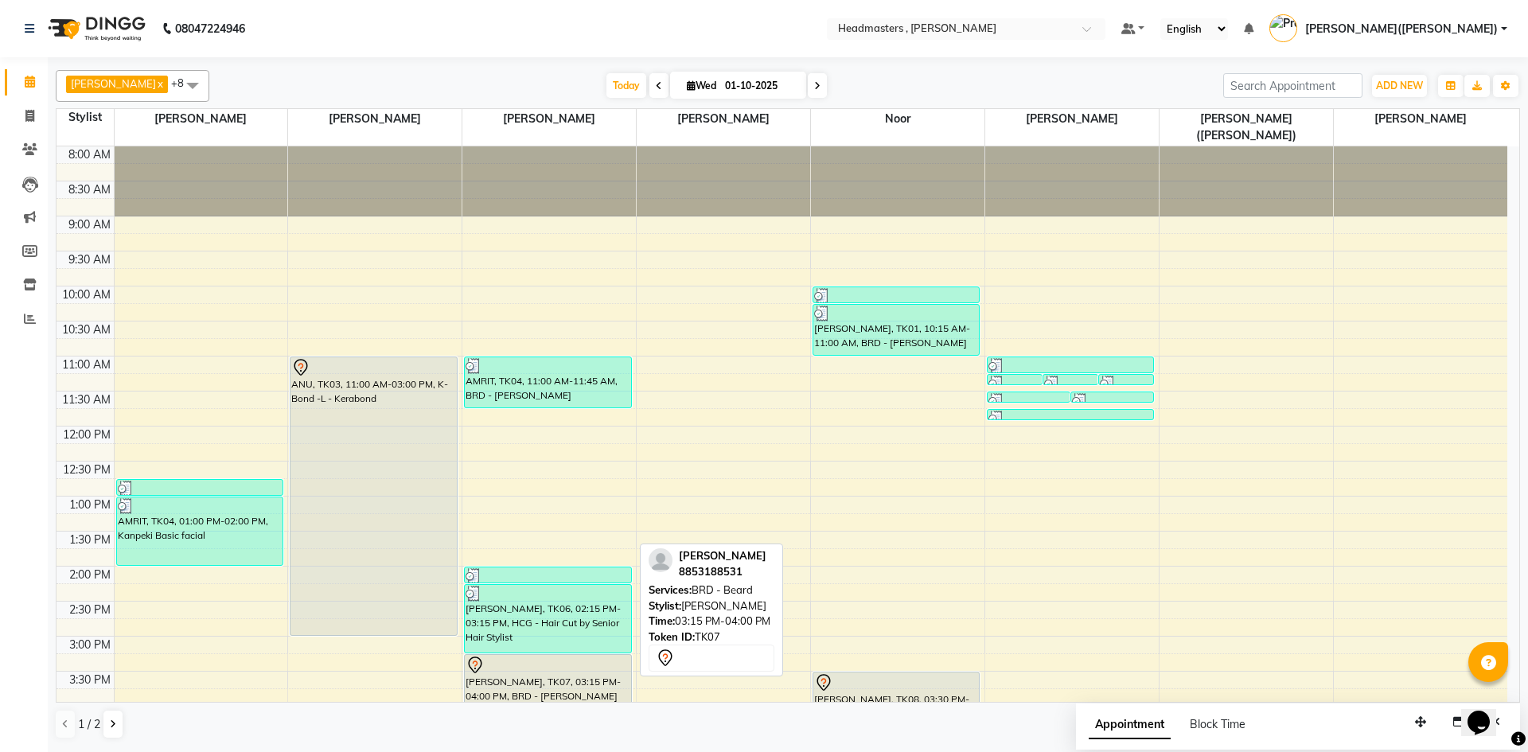
click at [548, 672] on div "[PERSON_NAME], TK07, 03:15 PM-04:00 PM, BRD - [PERSON_NAME]" at bounding box center [548, 680] width 166 height 50
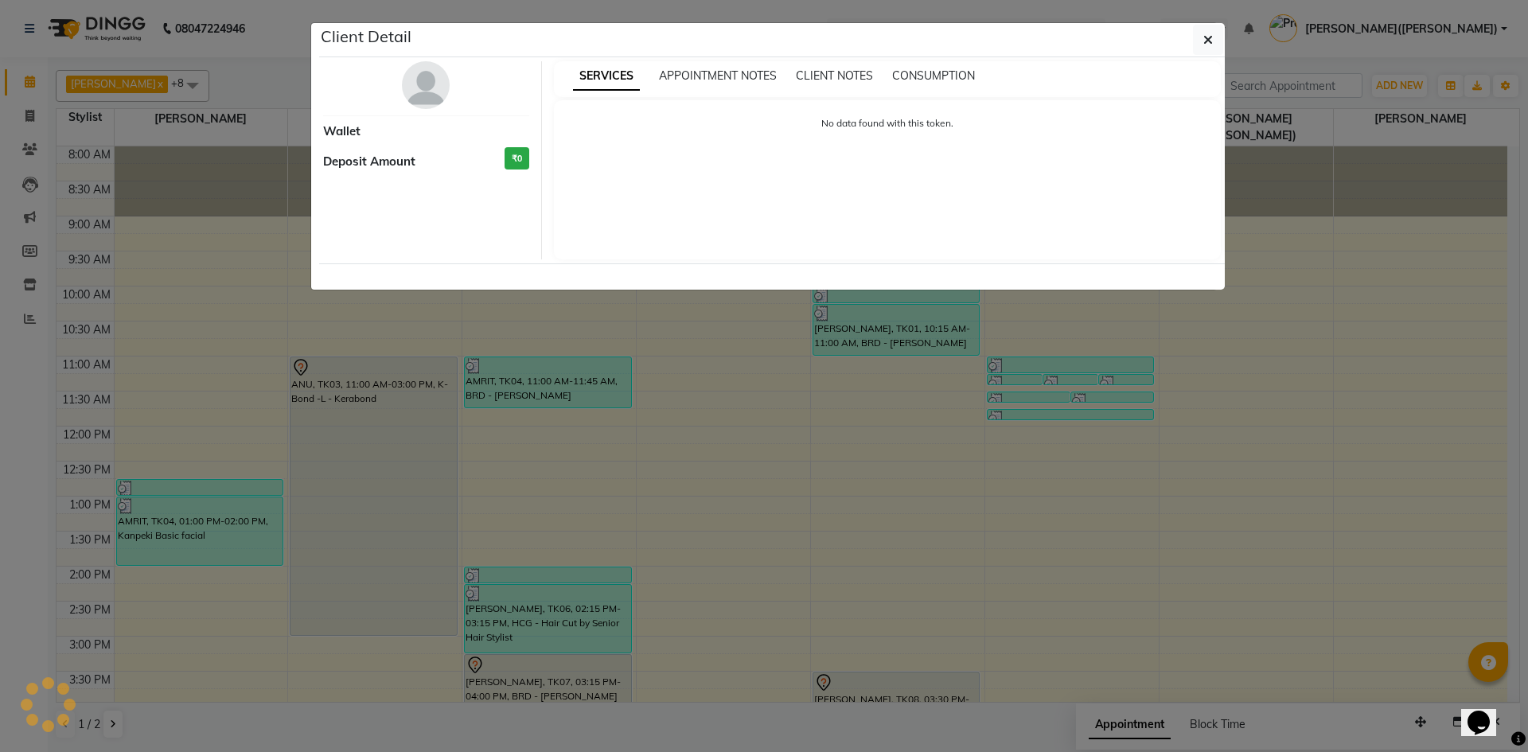
select select "7"
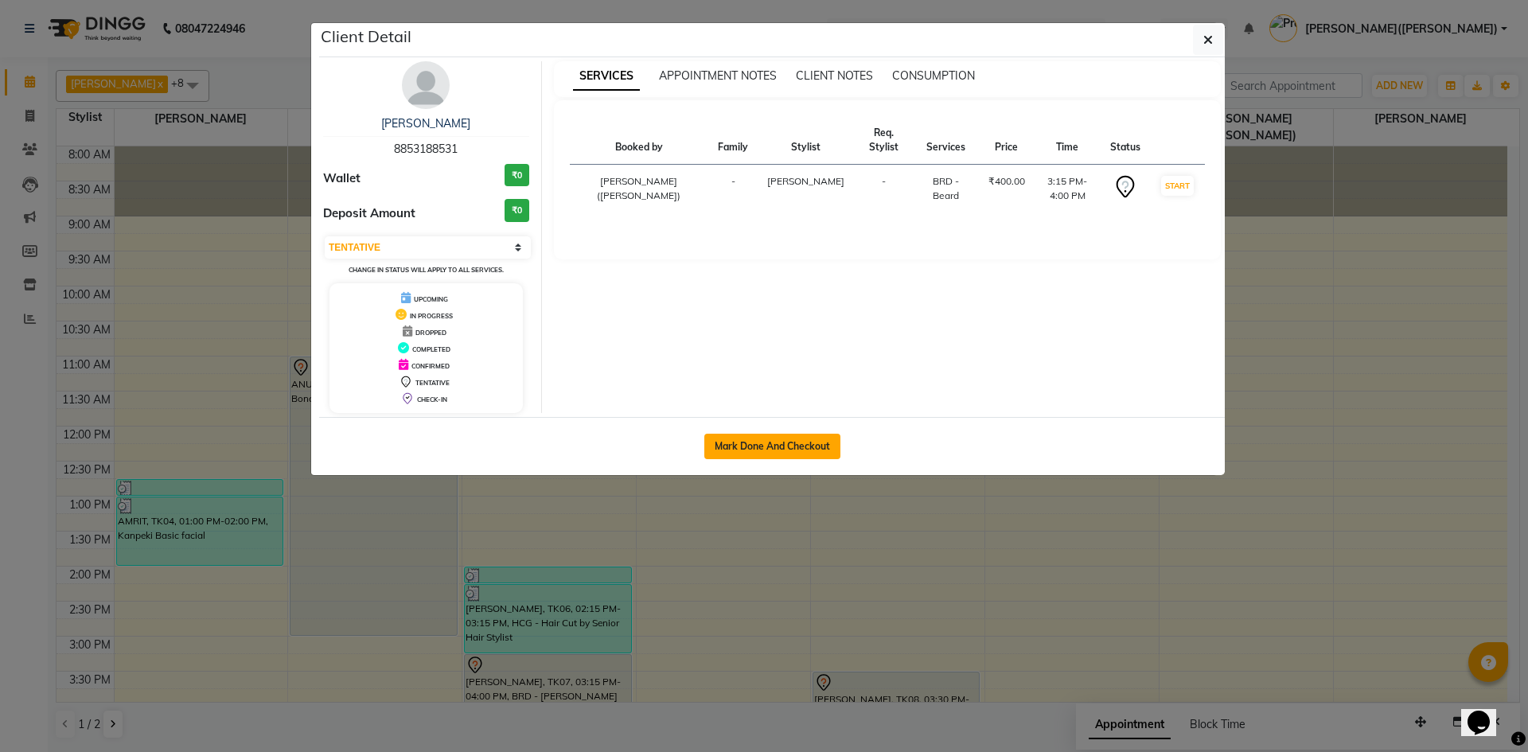
click at [738, 442] on button "Mark Done And Checkout" at bounding box center [772, 446] width 136 height 25
select select "service"
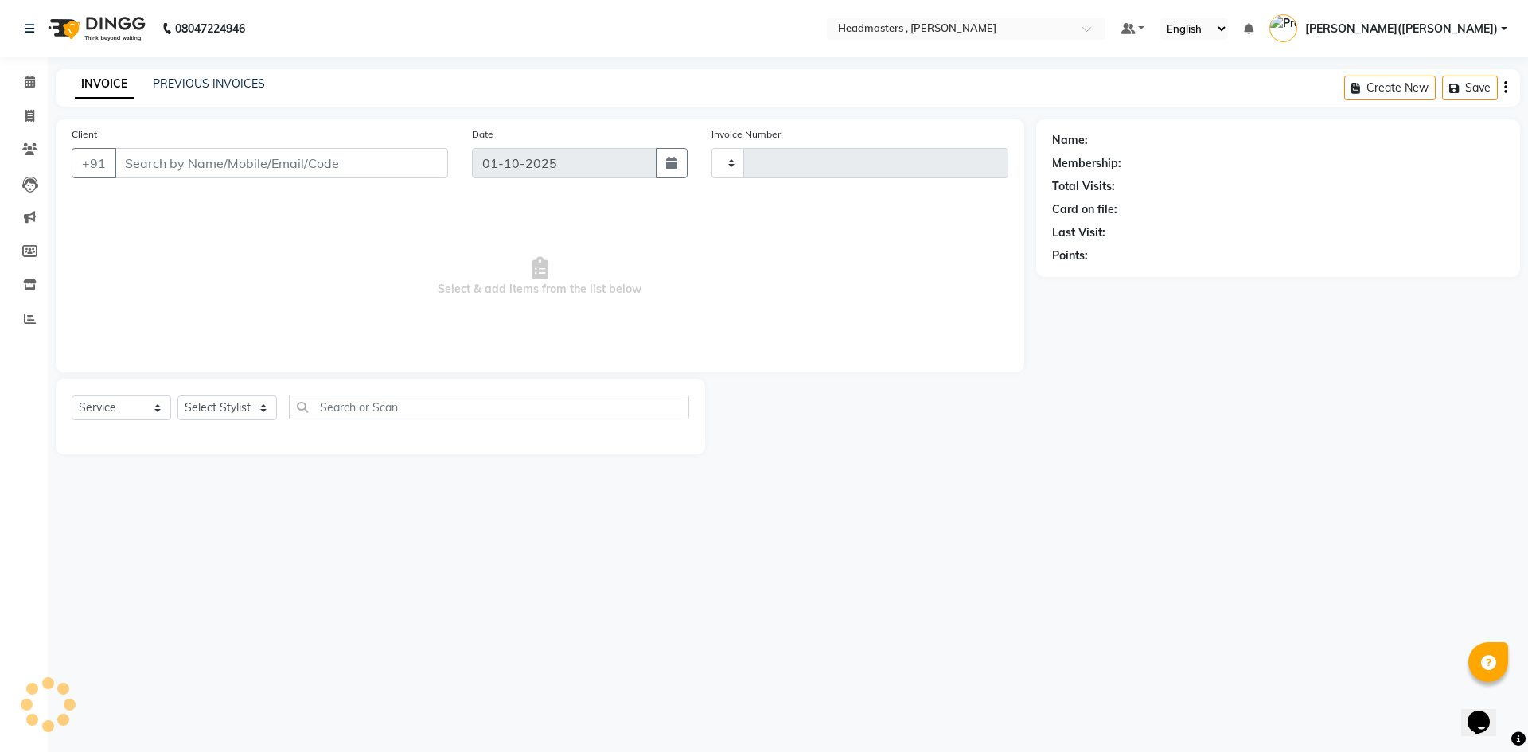
type input "1432"
select select "3"
select select "8566"
type input "8853188531"
select select "85125"
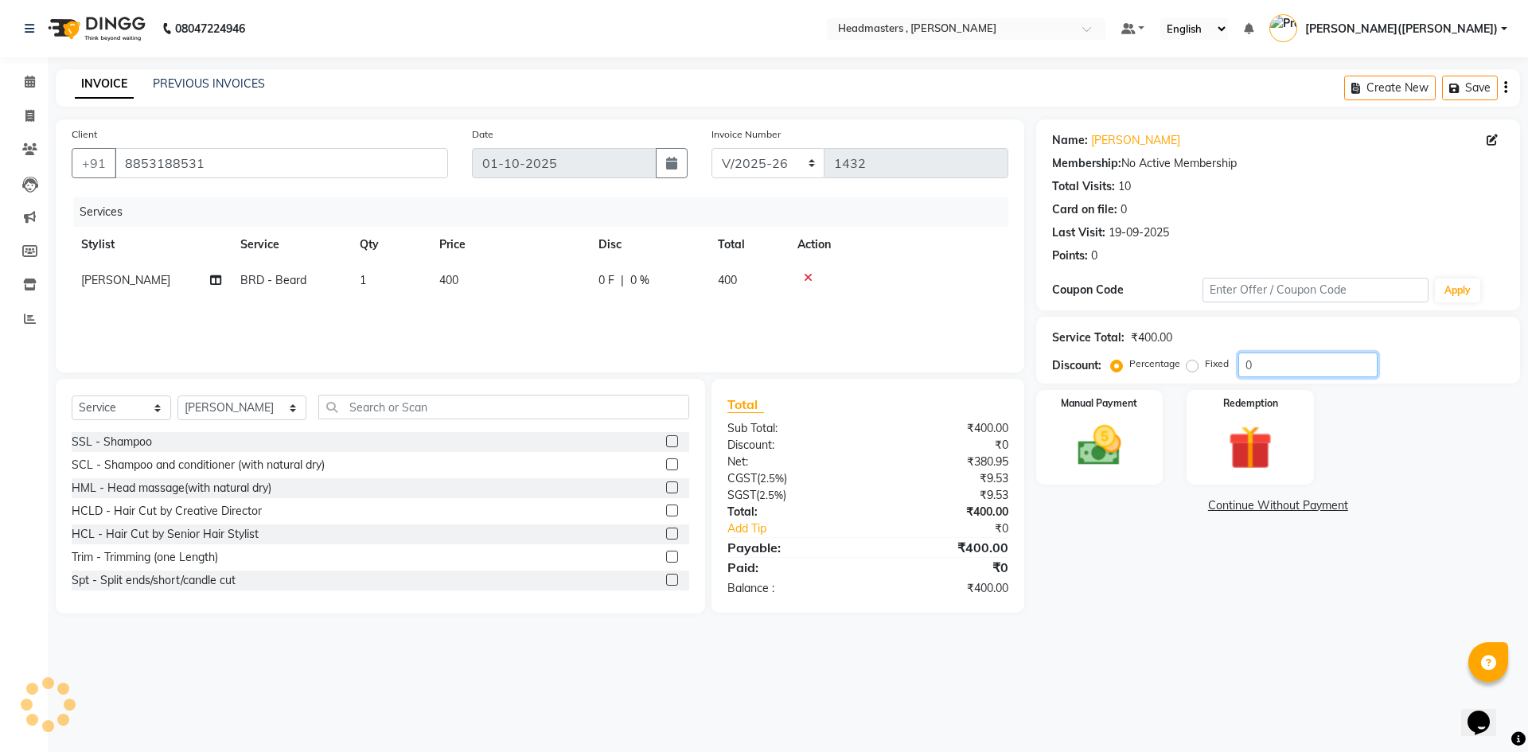
click at [1287, 358] on input "0" at bounding box center [1307, 365] width 139 height 25
type input "050"
click at [1121, 432] on img at bounding box center [1099, 445] width 74 height 53
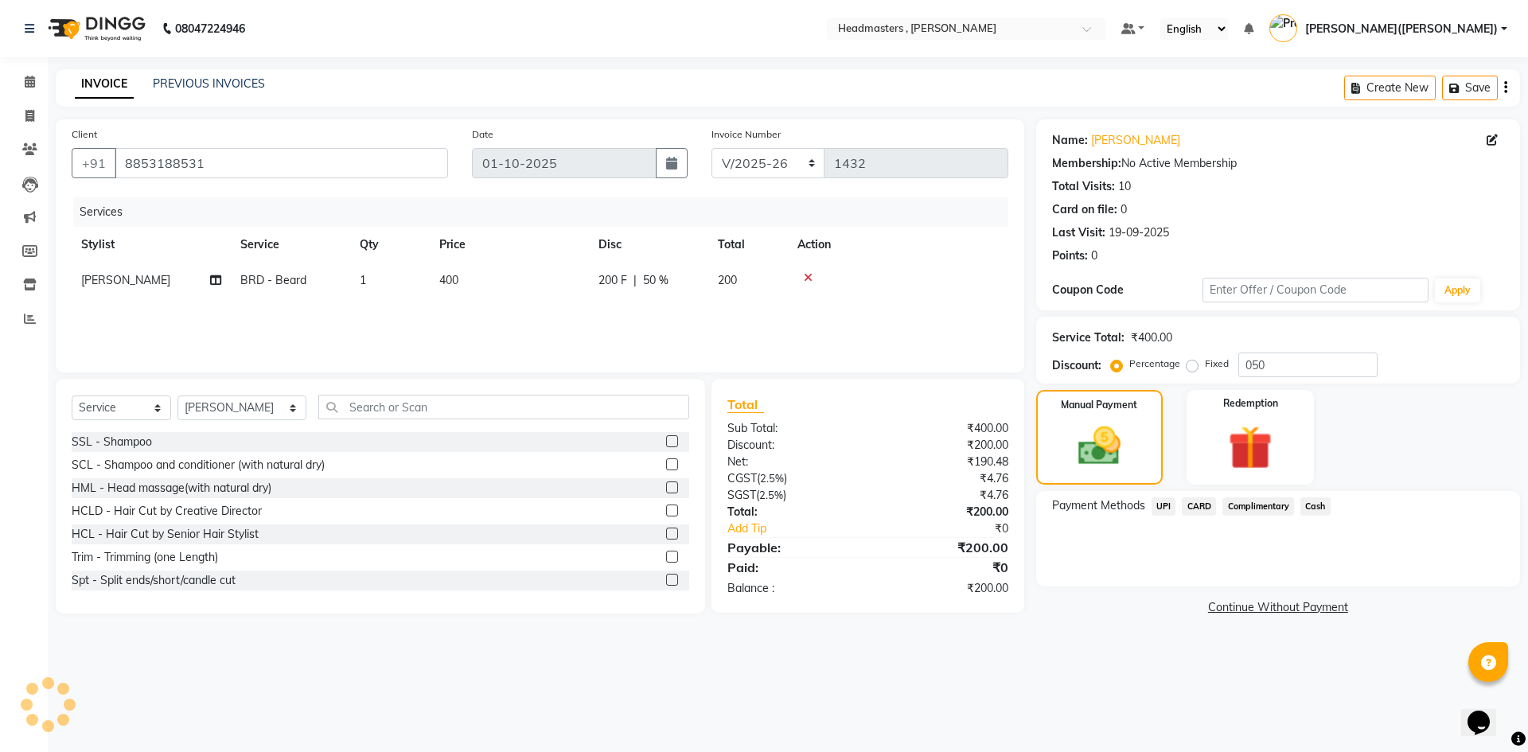
click at [1312, 503] on span "Cash" at bounding box center [1315, 506] width 30 height 18
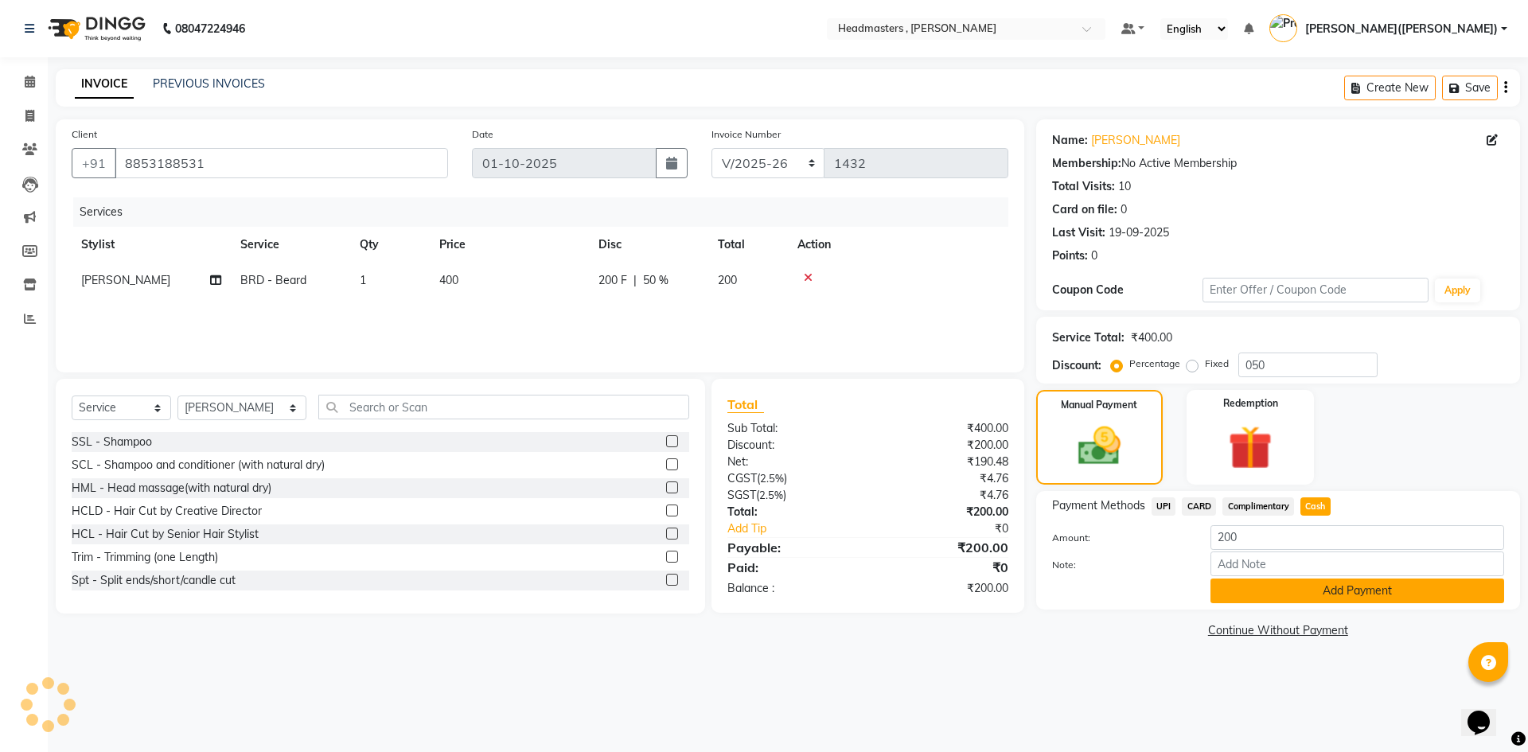
click at [1292, 594] on button "Add Payment" at bounding box center [1357, 590] width 294 height 25
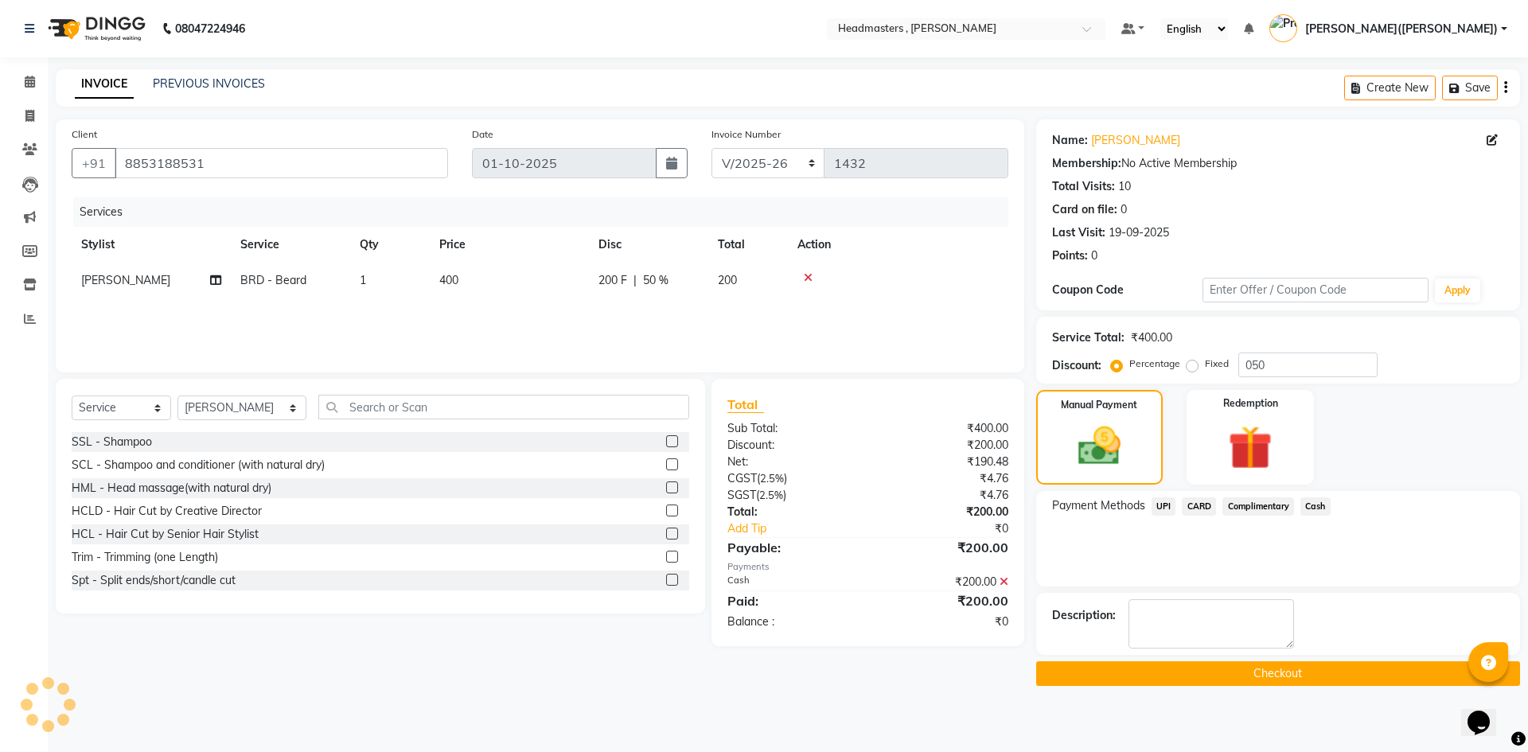
click at [1268, 669] on button "Checkout" at bounding box center [1278, 673] width 484 height 25
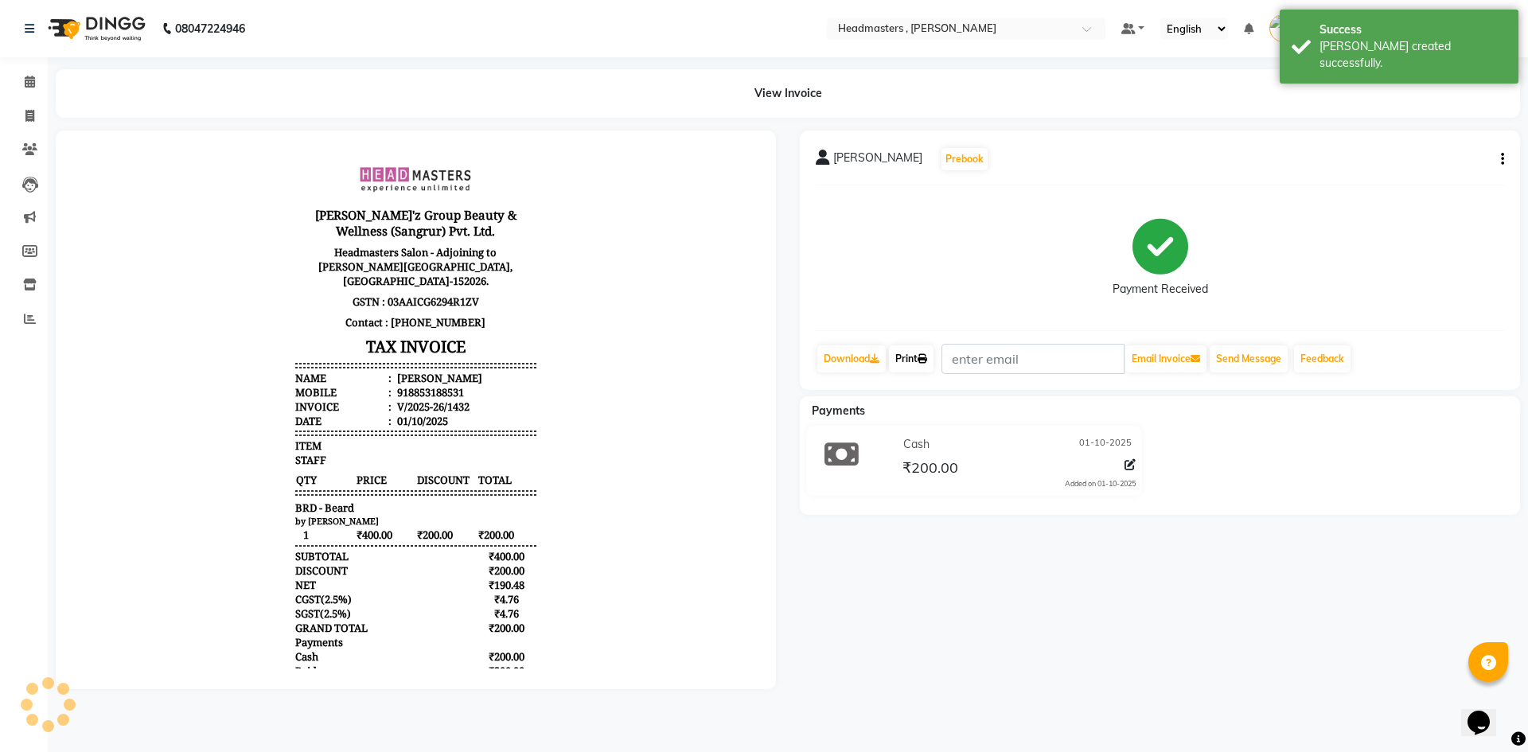
click at [920, 355] on link "Print" at bounding box center [911, 358] width 45 height 27
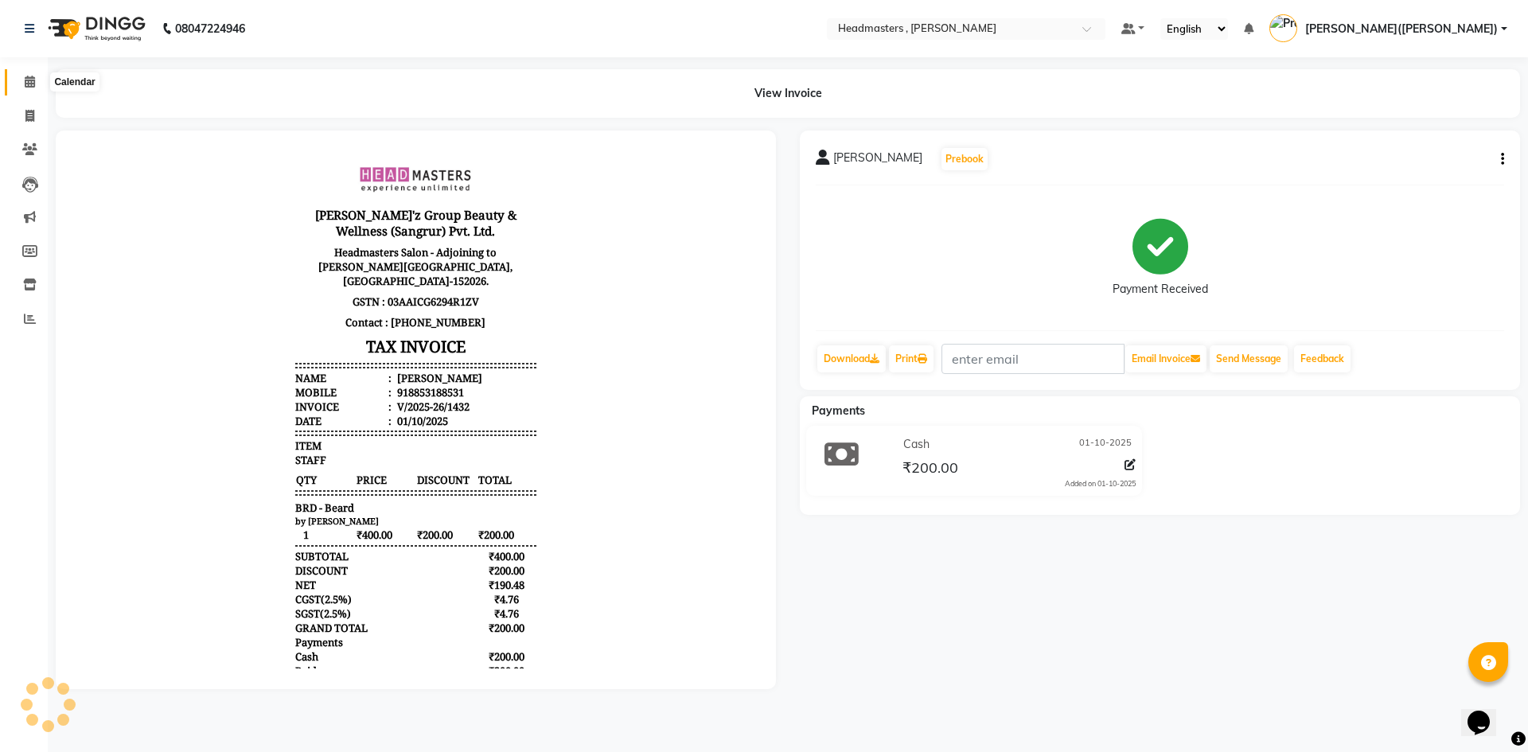
click at [17, 80] on span at bounding box center [30, 82] width 28 height 18
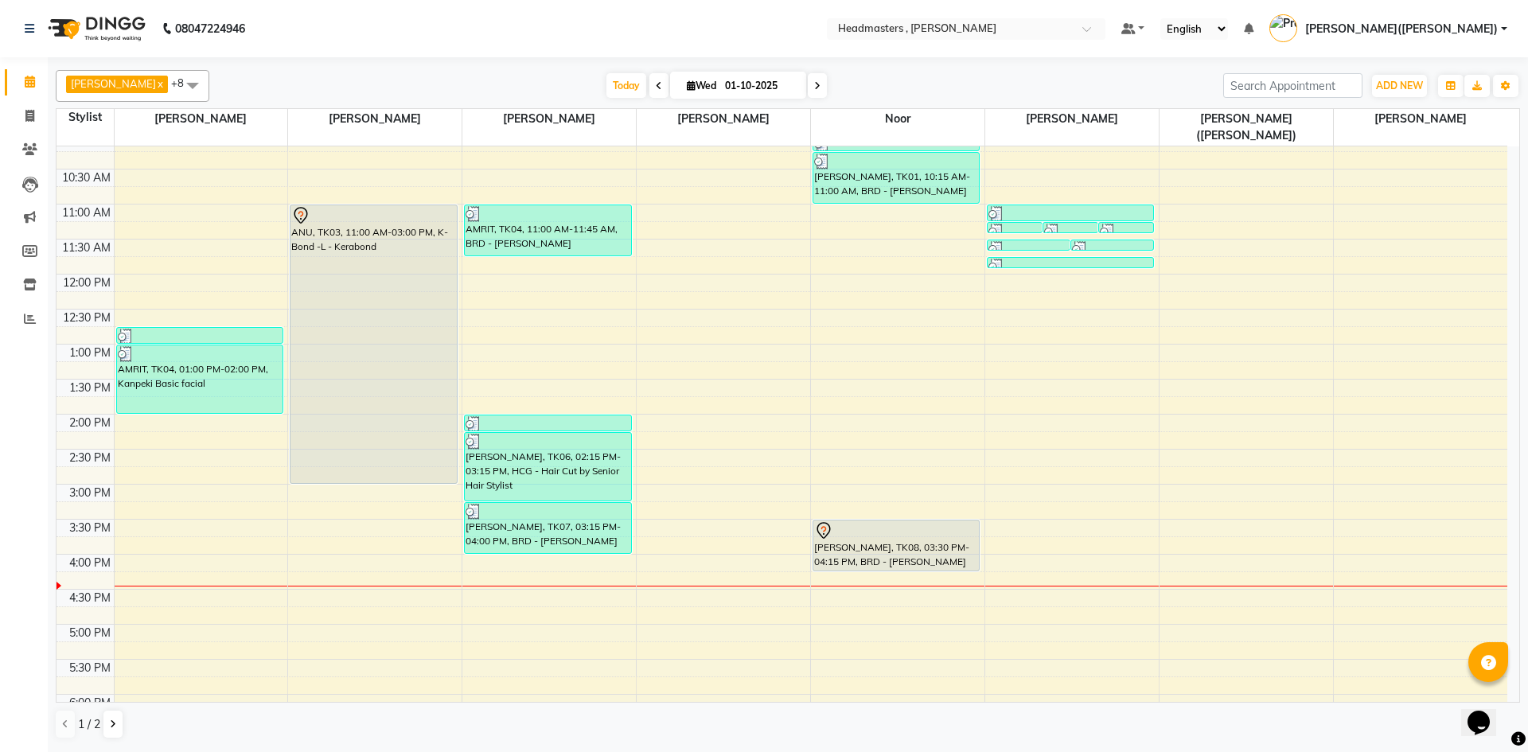
scroll to position [201, 0]
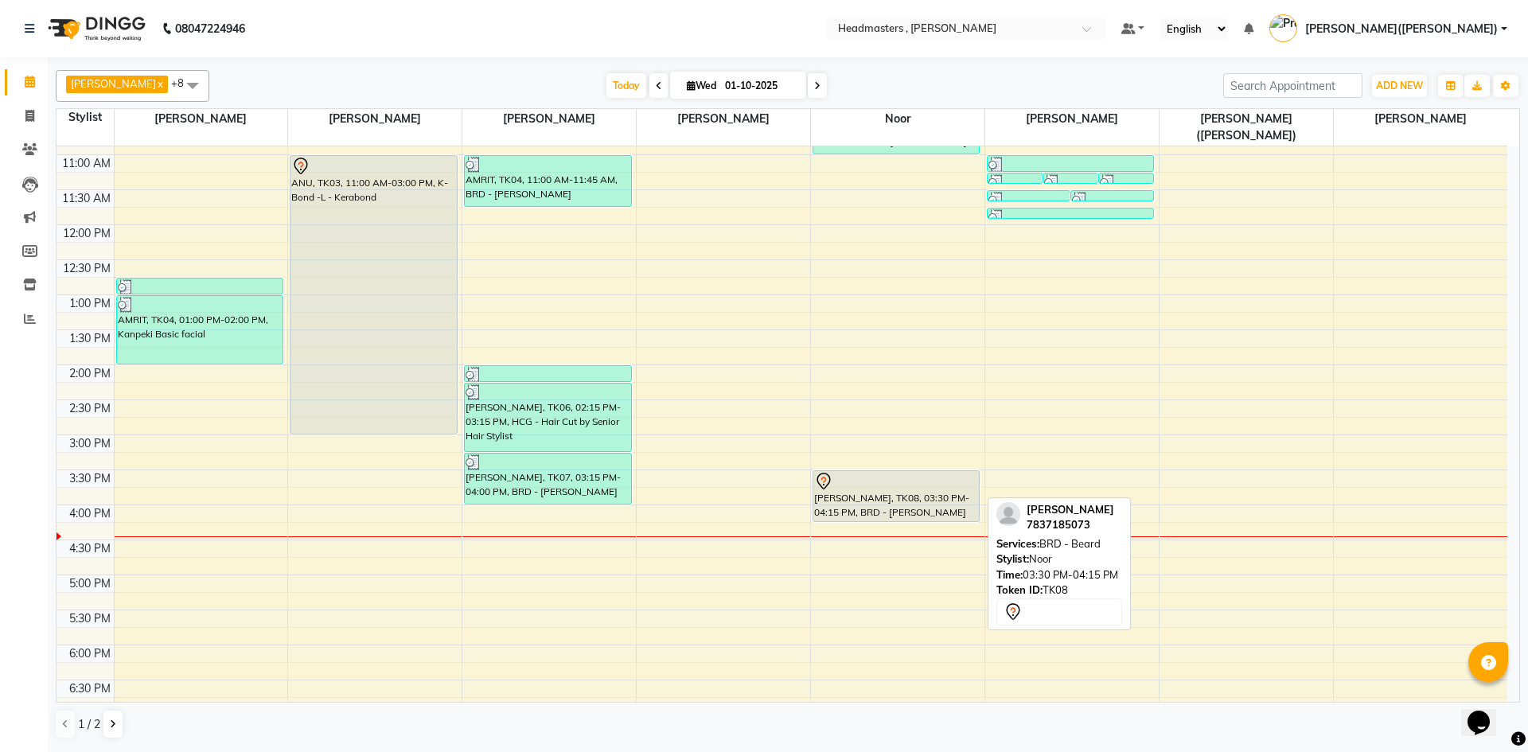
click at [891, 486] on div "[PERSON_NAME], TK08, 03:30 PM-04:15 PM, BRD - [PERSON_NAME]" at bounding box center [896, 496] width 166 height 50
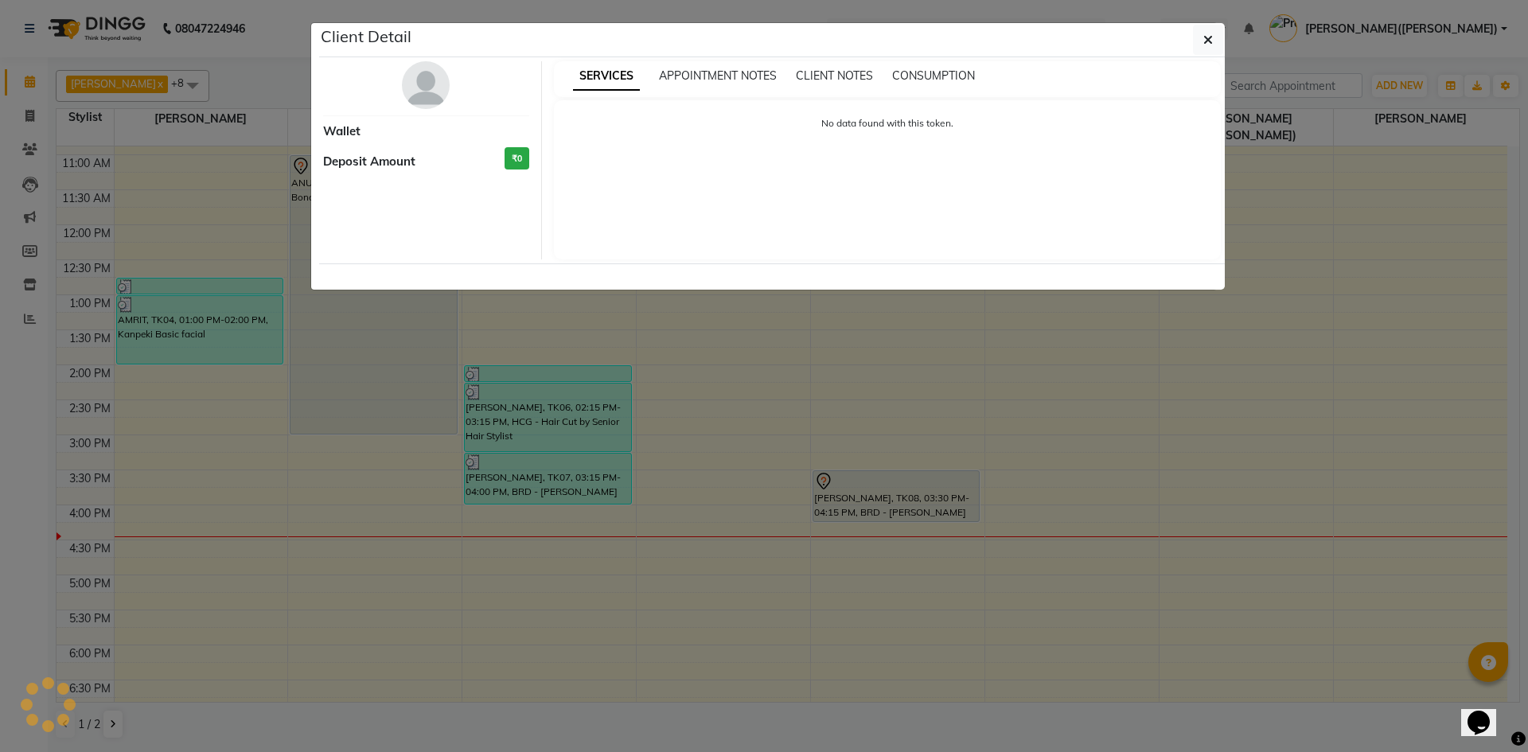
select select "7"
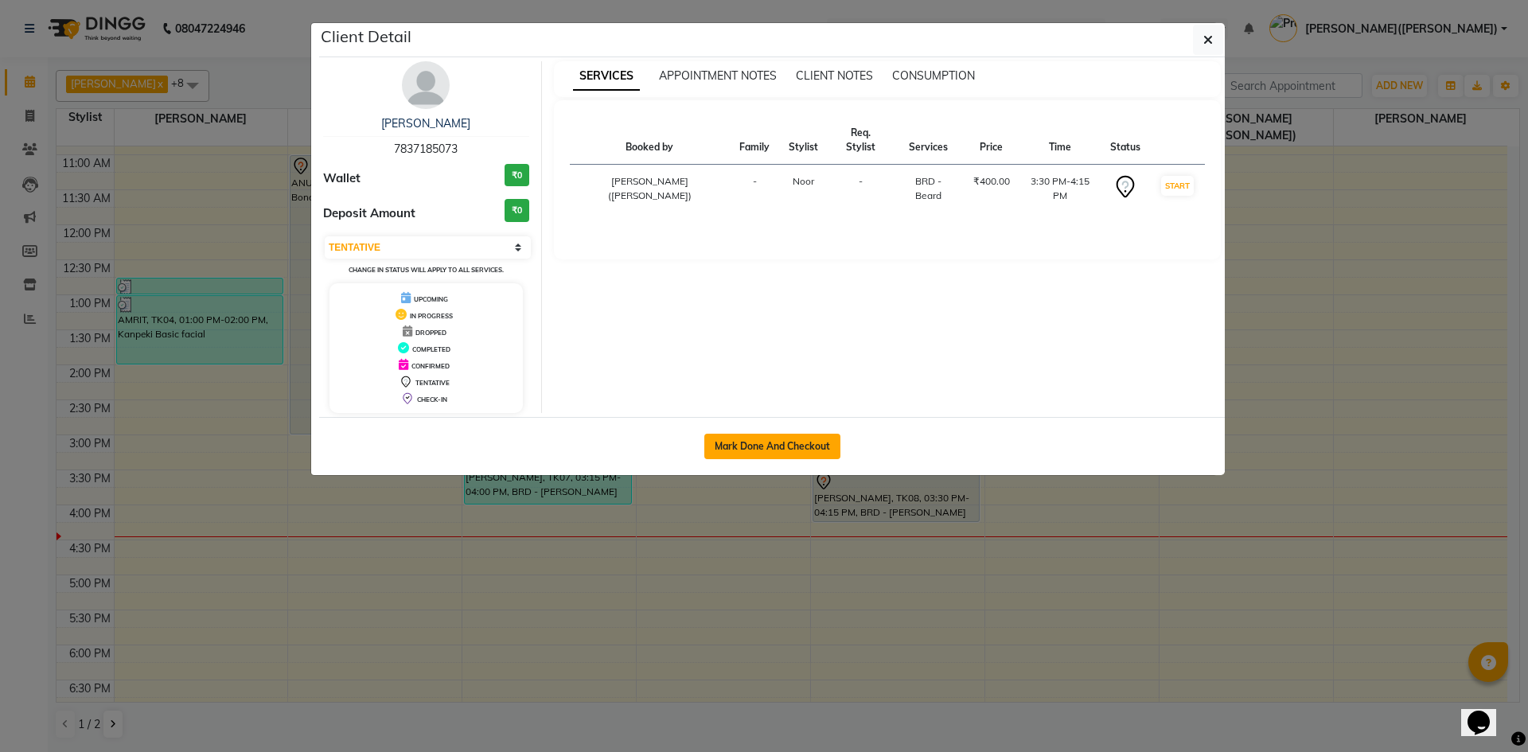
click at [789, 442] on button "Mark Done And Checkout" at bounding box center [772, 446] width 136 height 25
select select "service"
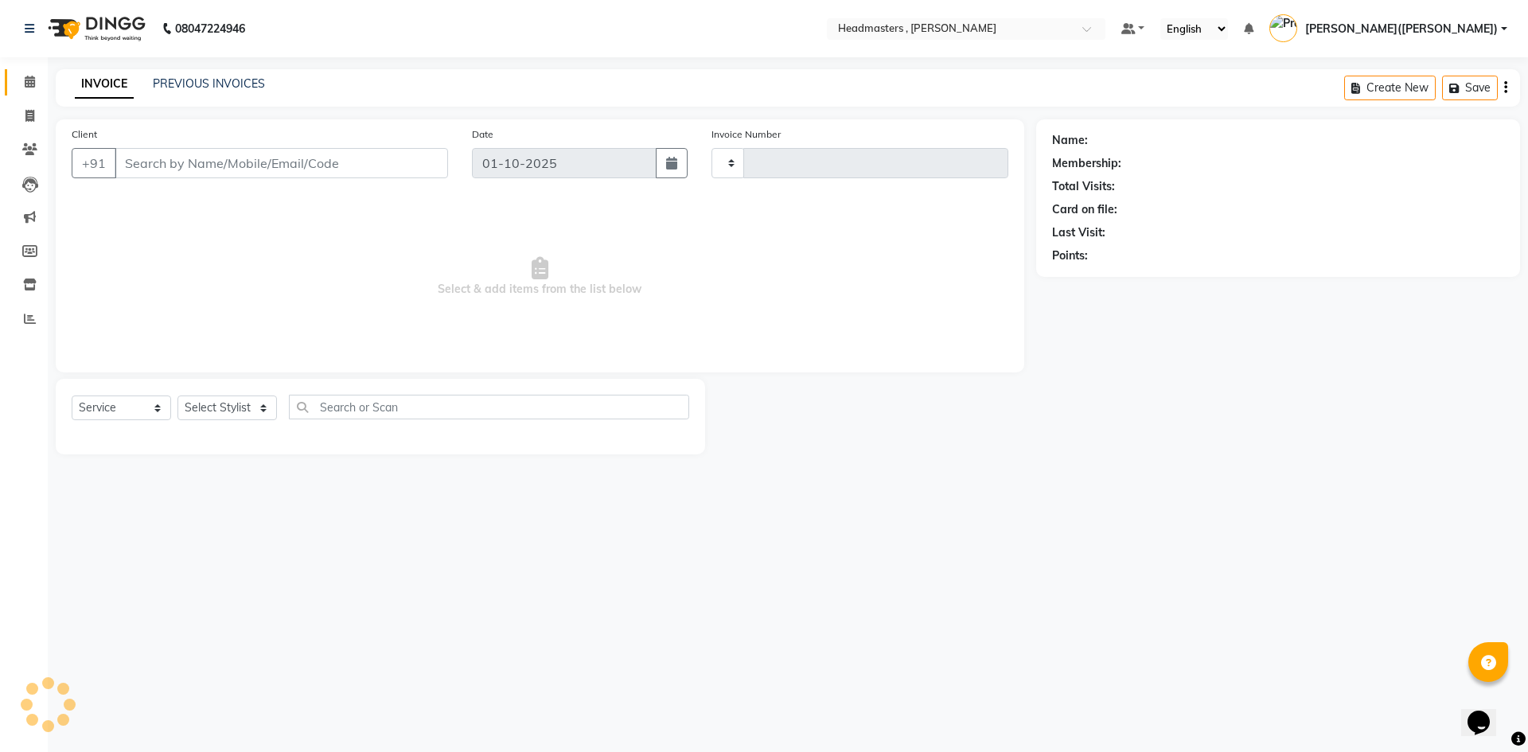
type input "1433"
select select "8566"
type input "7837185073"
select select "85427"
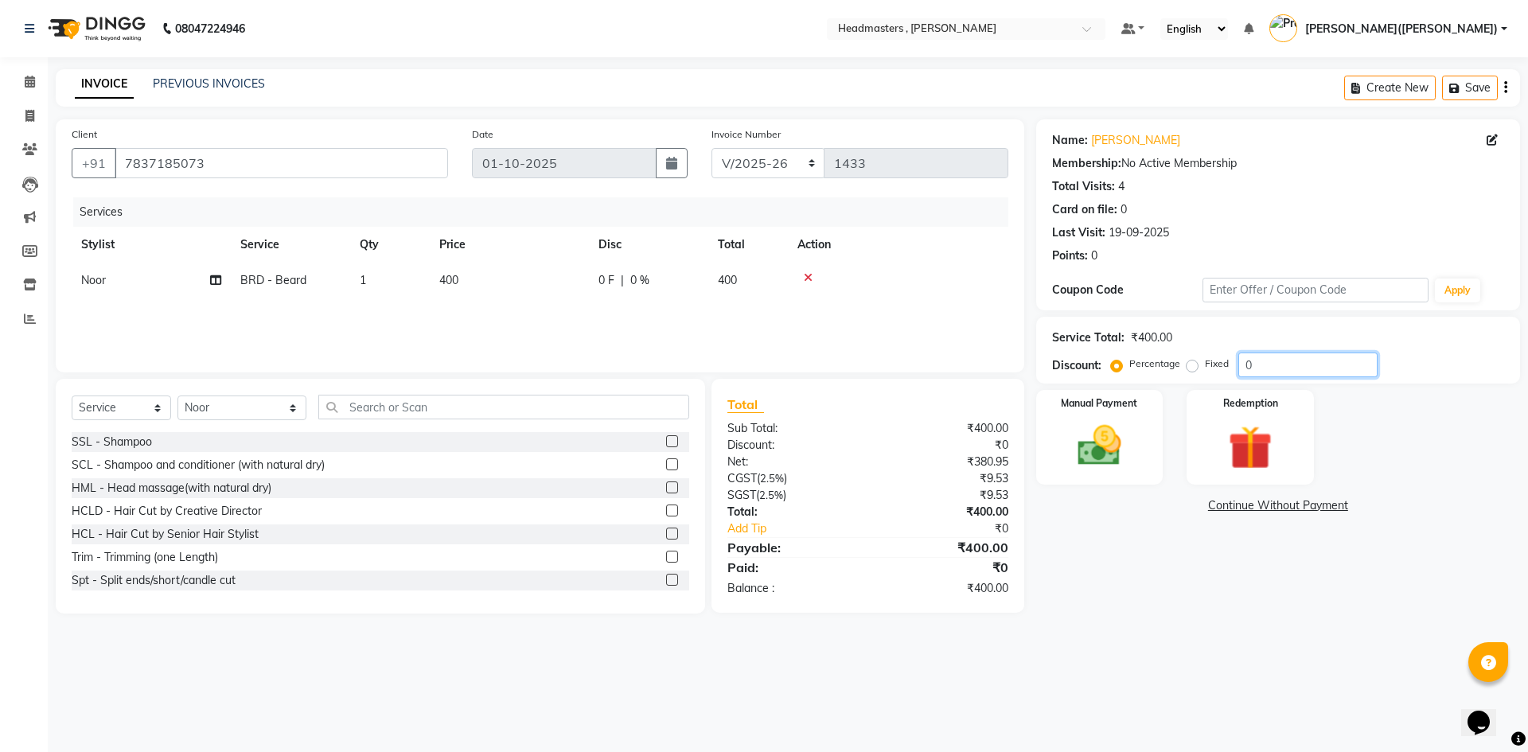
click at [1271, 357] on input "0" at bounding box center [1307, 365] width 139 height 25
type input "050"
click at [1112, 438] on img at bounding box center [1099, 445] width 74 height 53
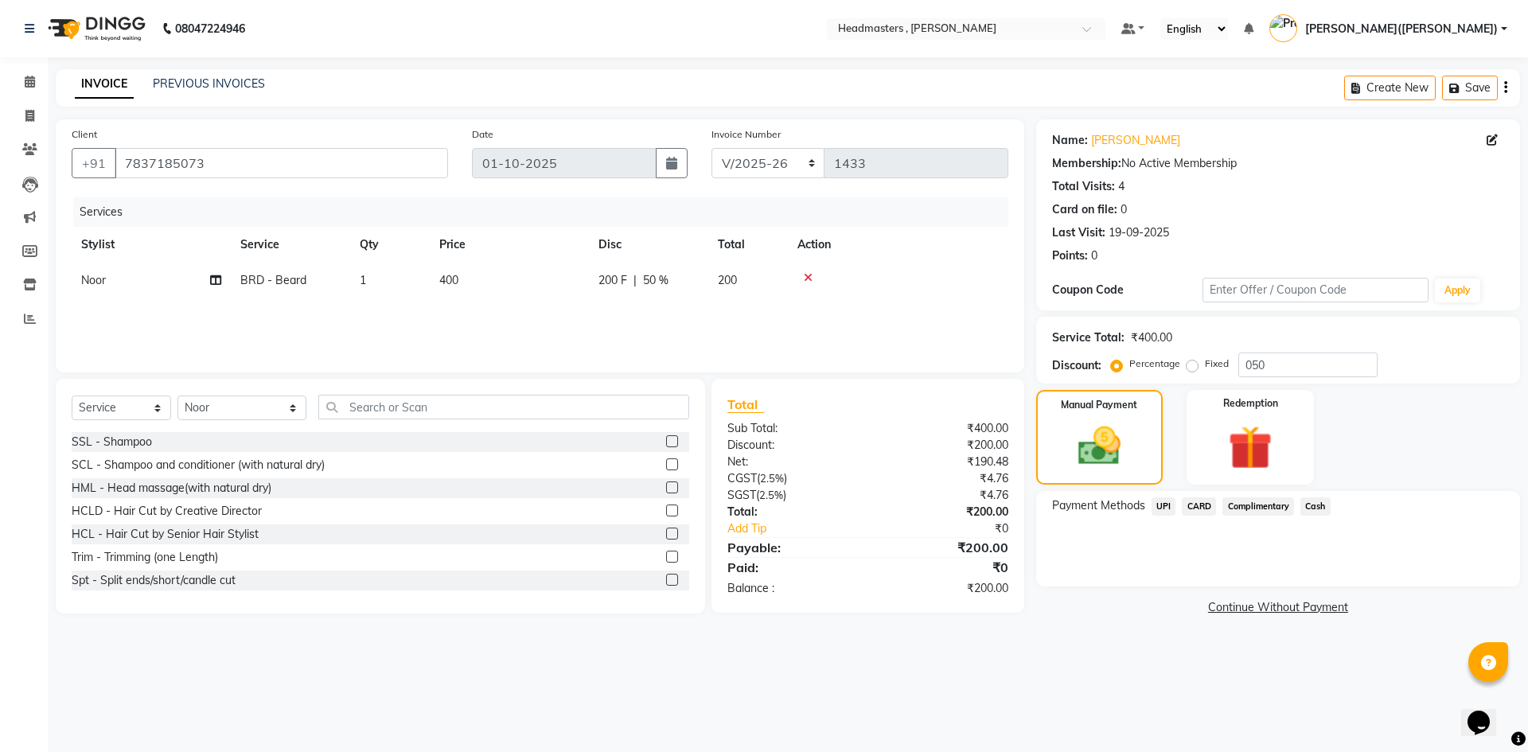
click at [1315, 504] on span "Cash" at bounding box center [1315, 506] width 30 height 18
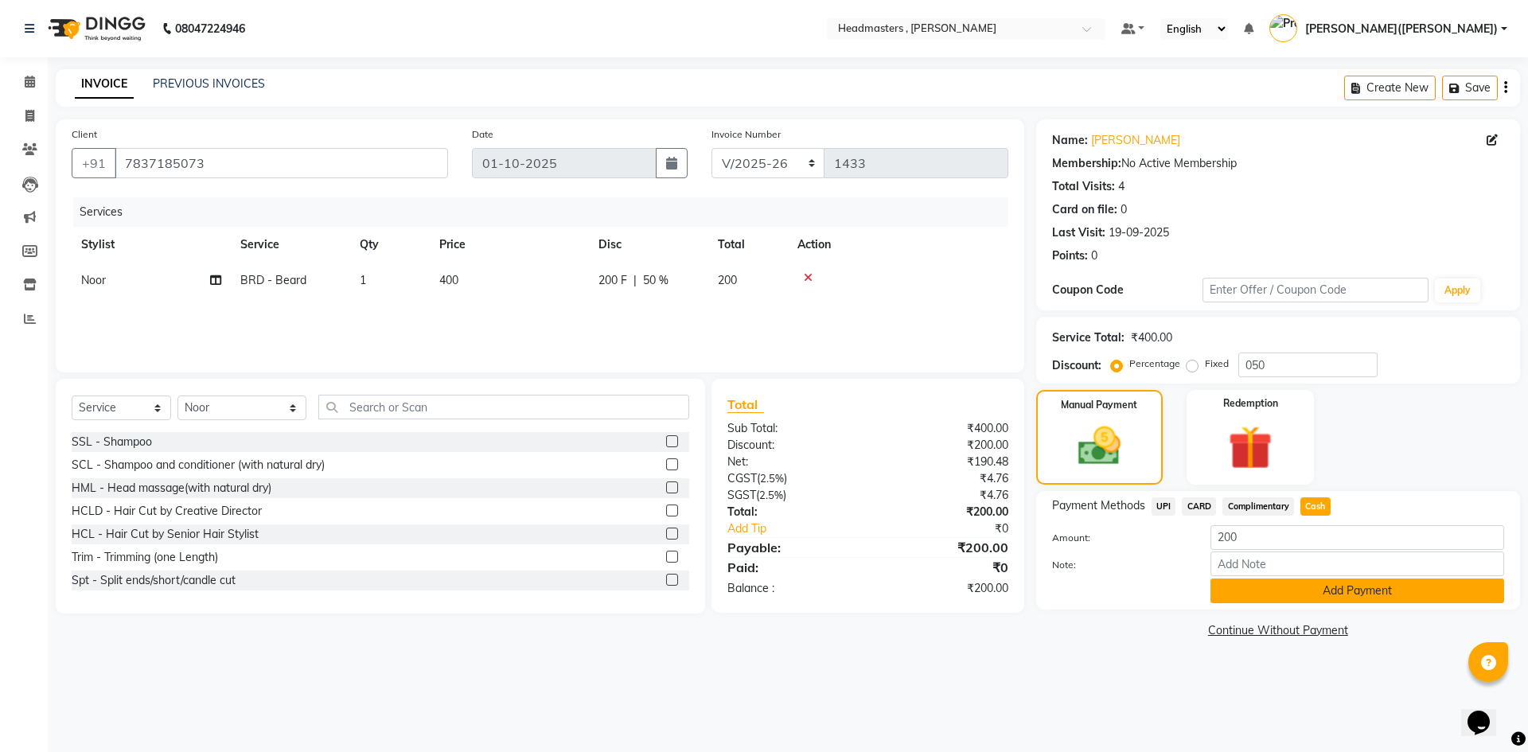
click at [1271, 585] on button "Add Payment" at bounding box center [1357, 590] width 294 height 25
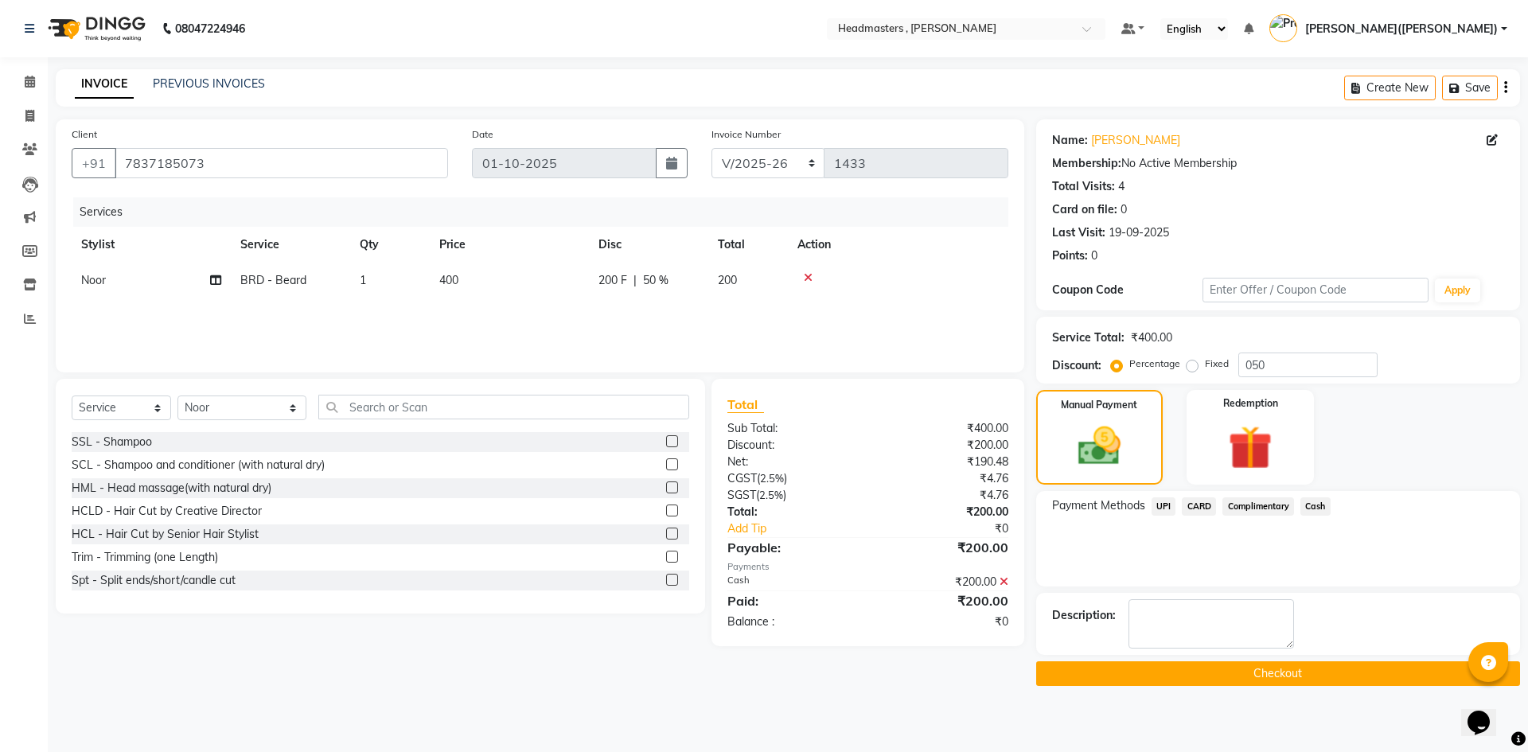
click at [1286, 665] on button "Checkout" at bounding box center [1278, 673] width 484 height 25
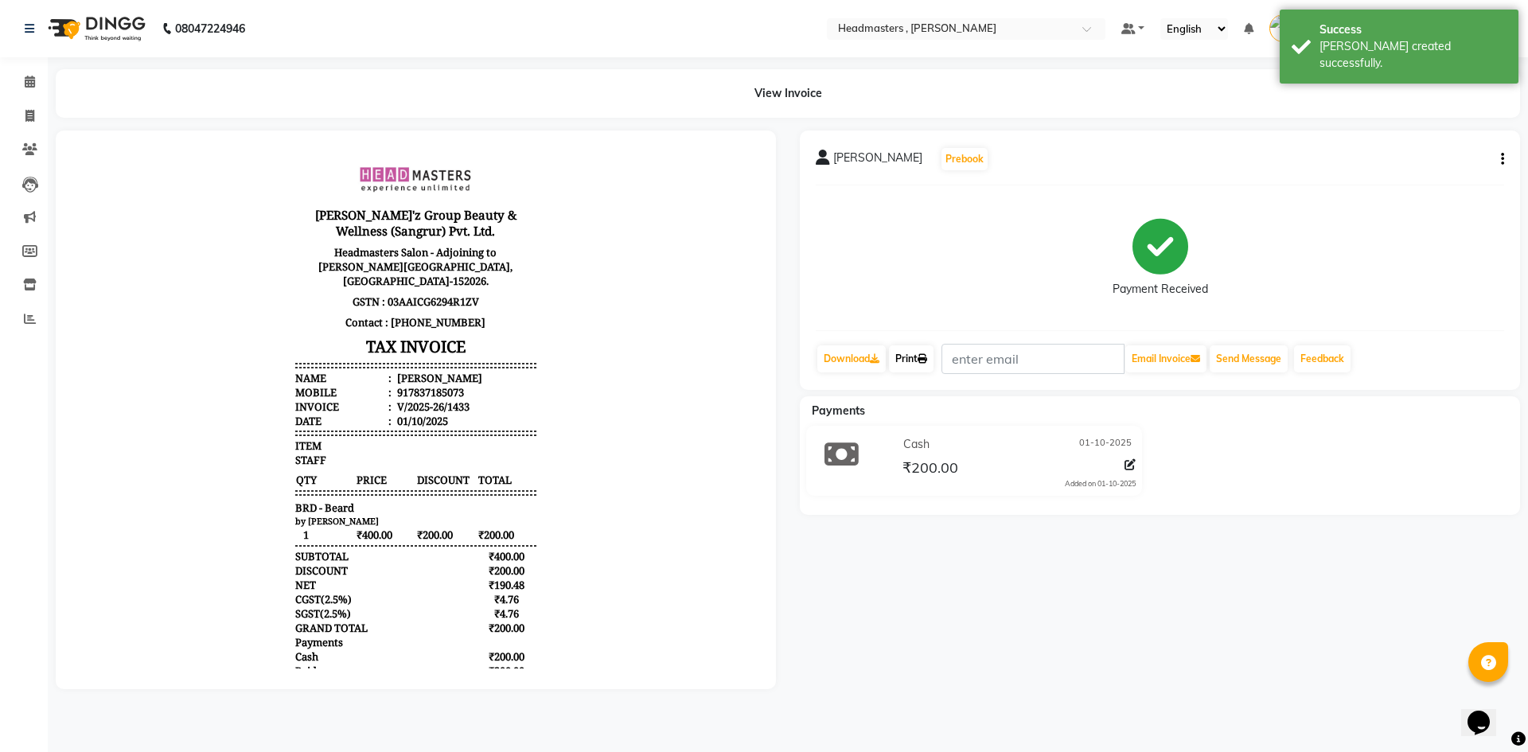
click at [925, 356] on icon at bounding box center [922, 359] width 10 height 10
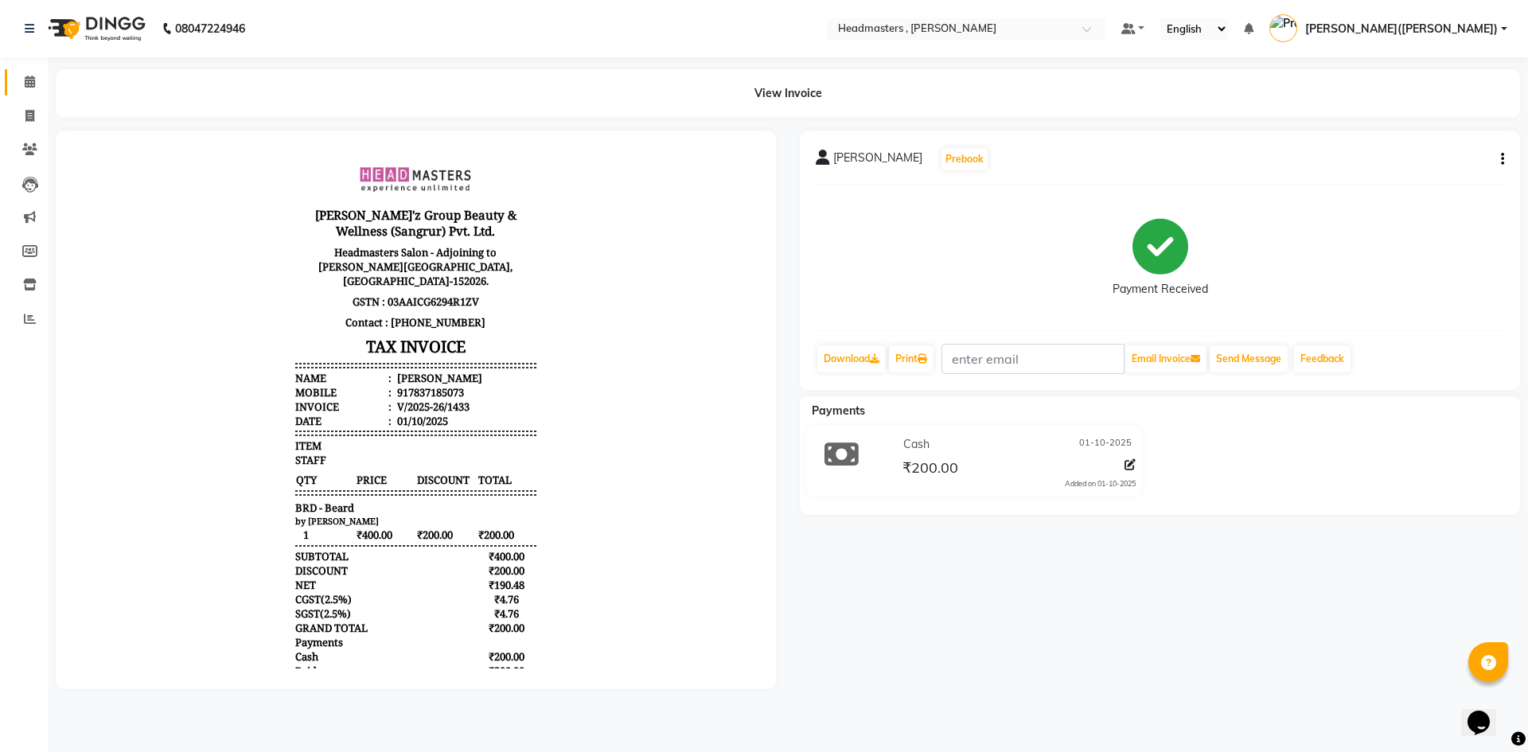
click at [27, 69] on link "Calendar" at bounding box center [24, 82] width 38 height 26
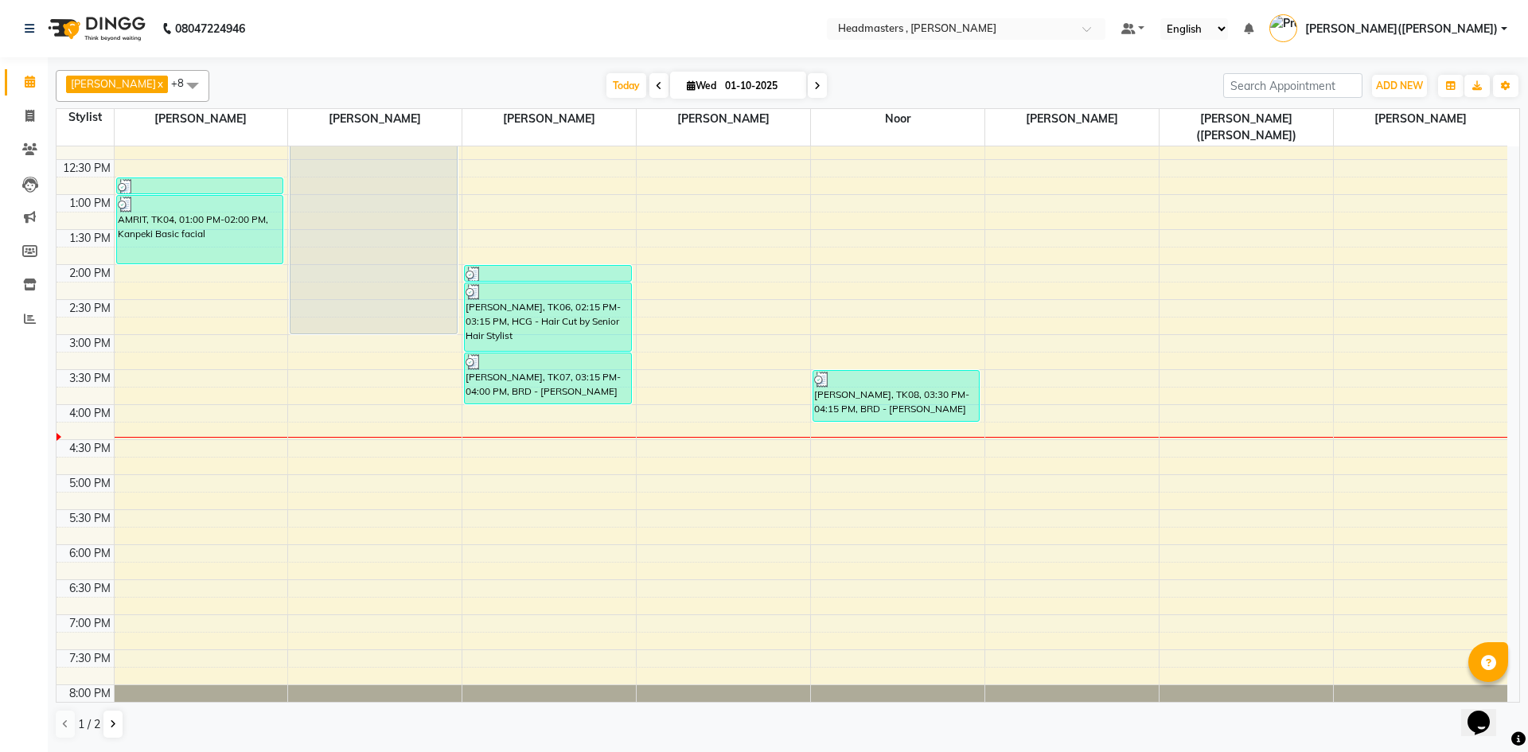
scroll to position [312, 0]
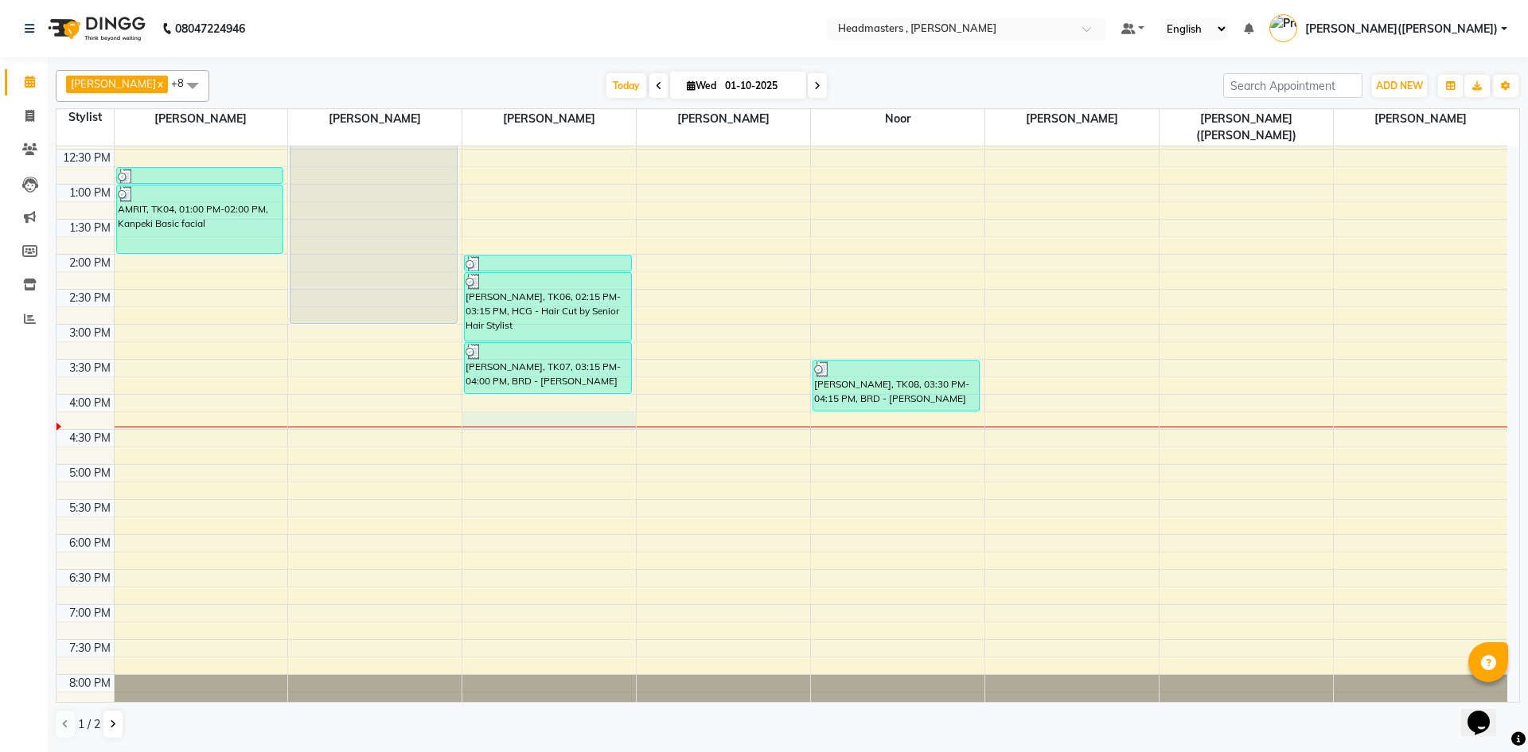
click at [478, 399] on div "8:00 AM 8:30 AM 9:00 AM 9:30 AM 10:00 AM 10:30 AM 11:00 AM 11:30 AM 12:00 PM 12…" at bounding box center [781, 289] width 1451 height 910
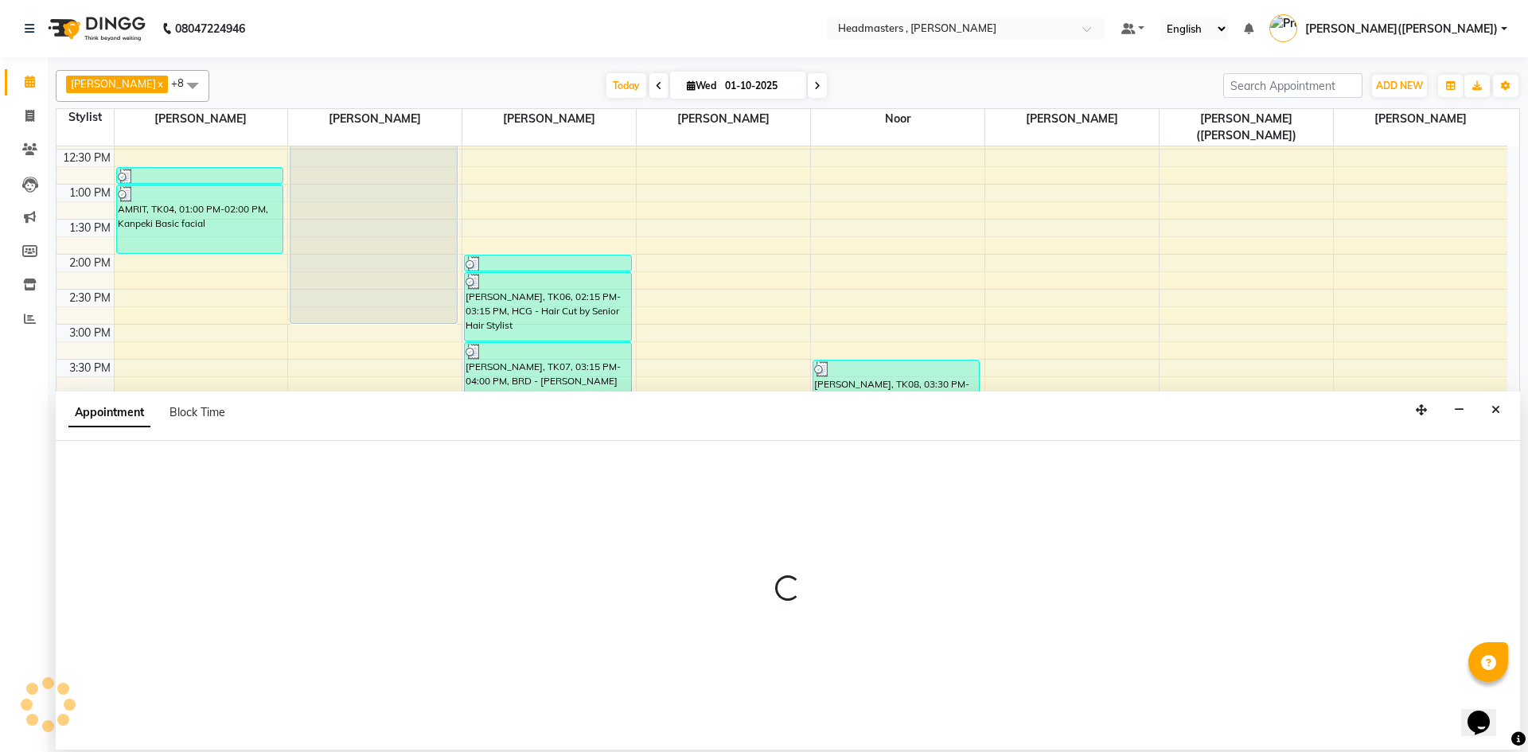
select select "85125"
select select "tentative"
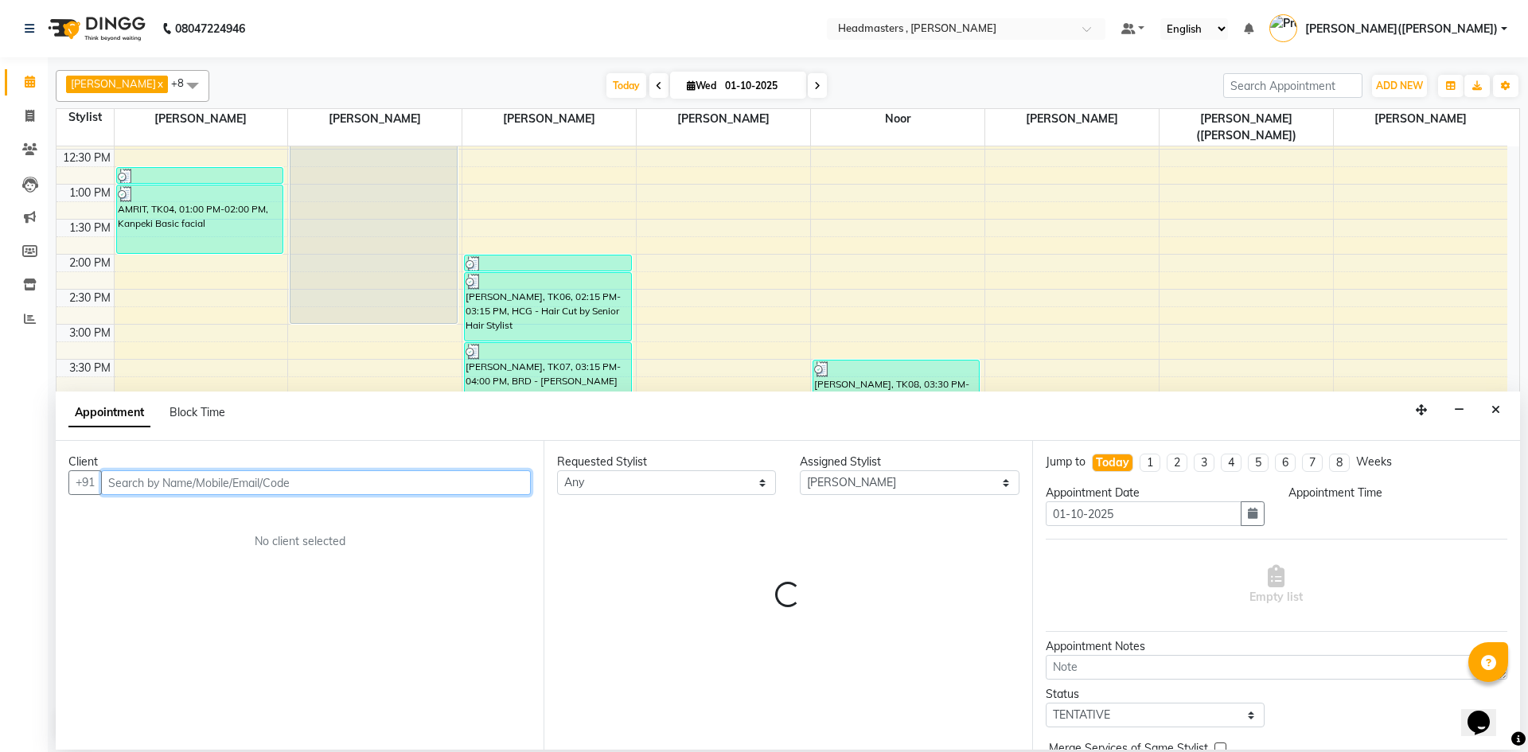
select select "975"
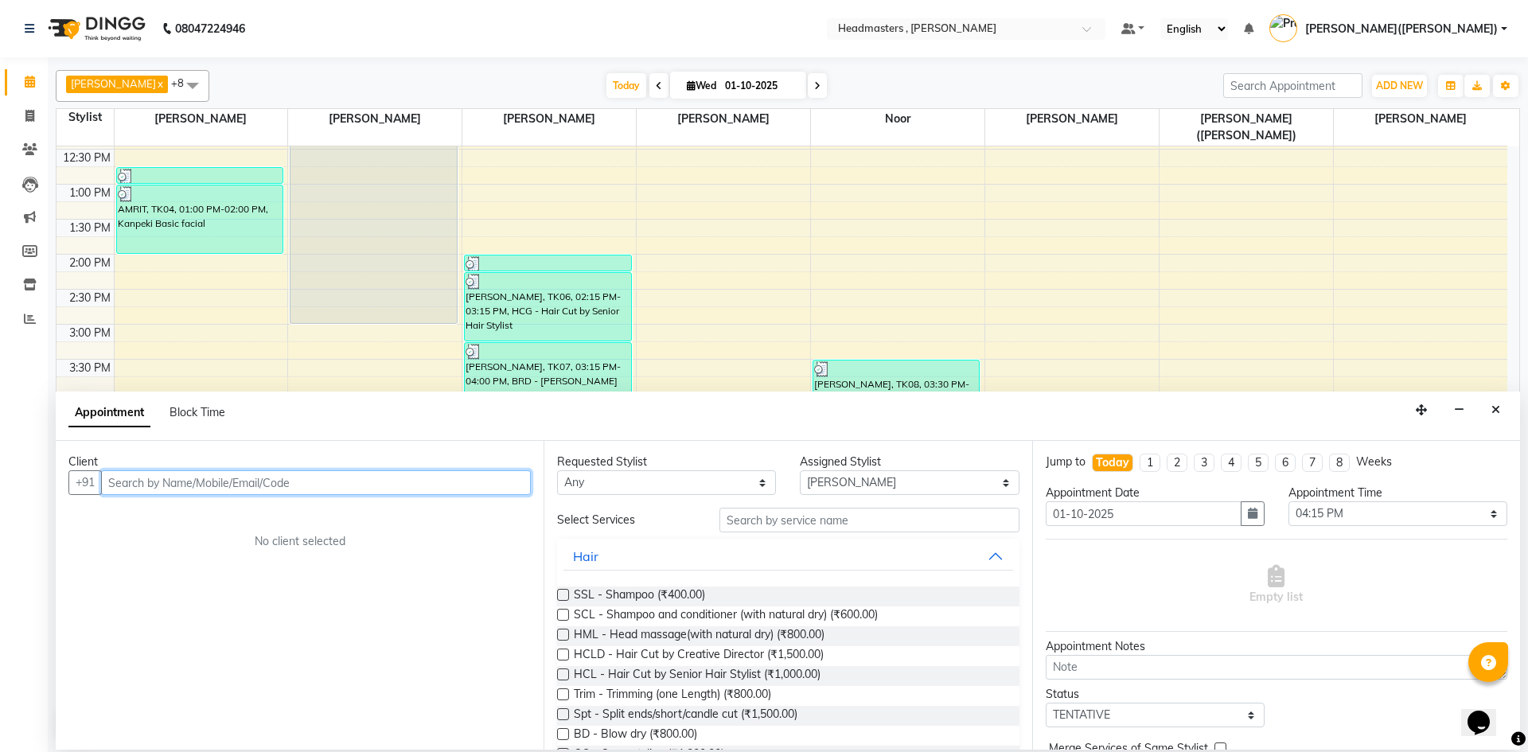
paste input "8054405911"
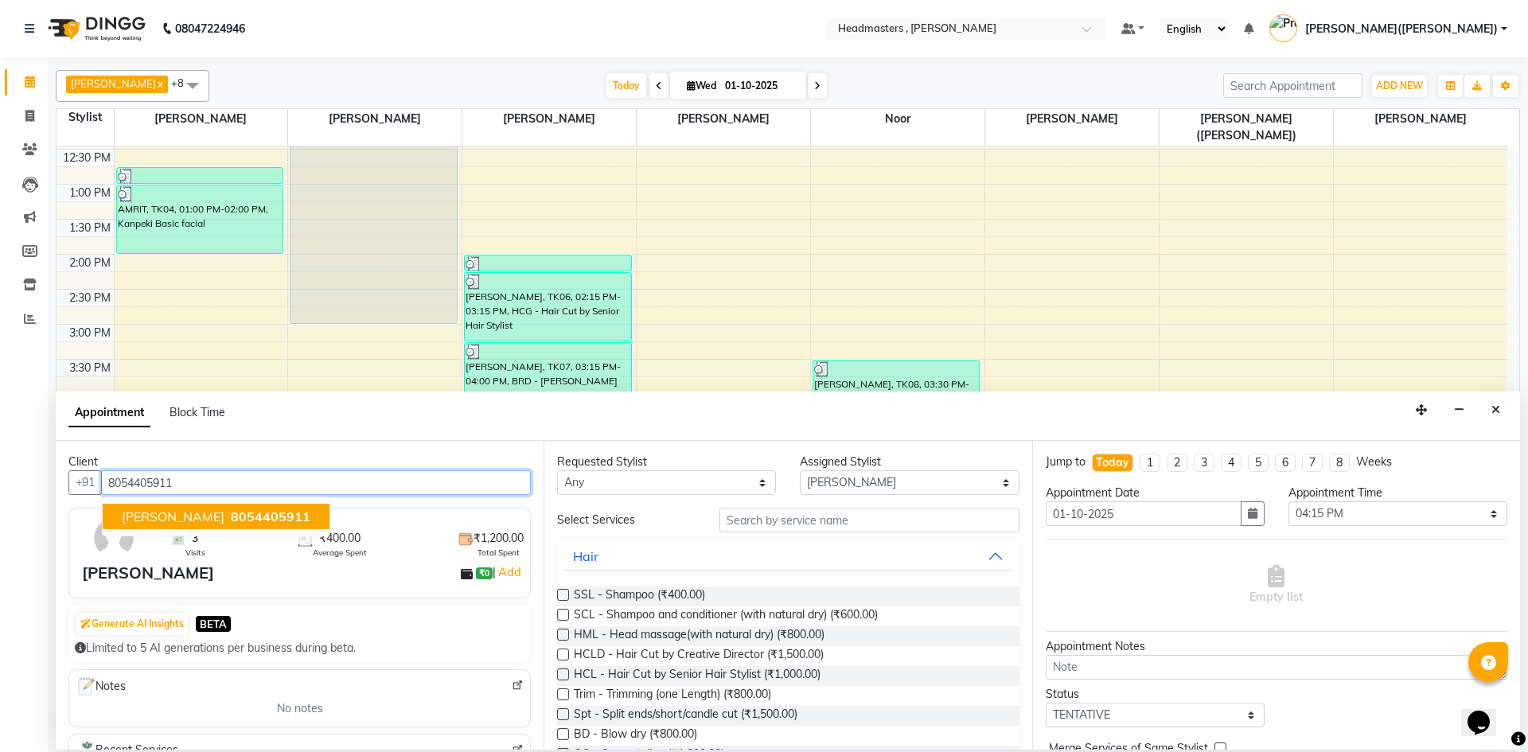
type input "8054405911"
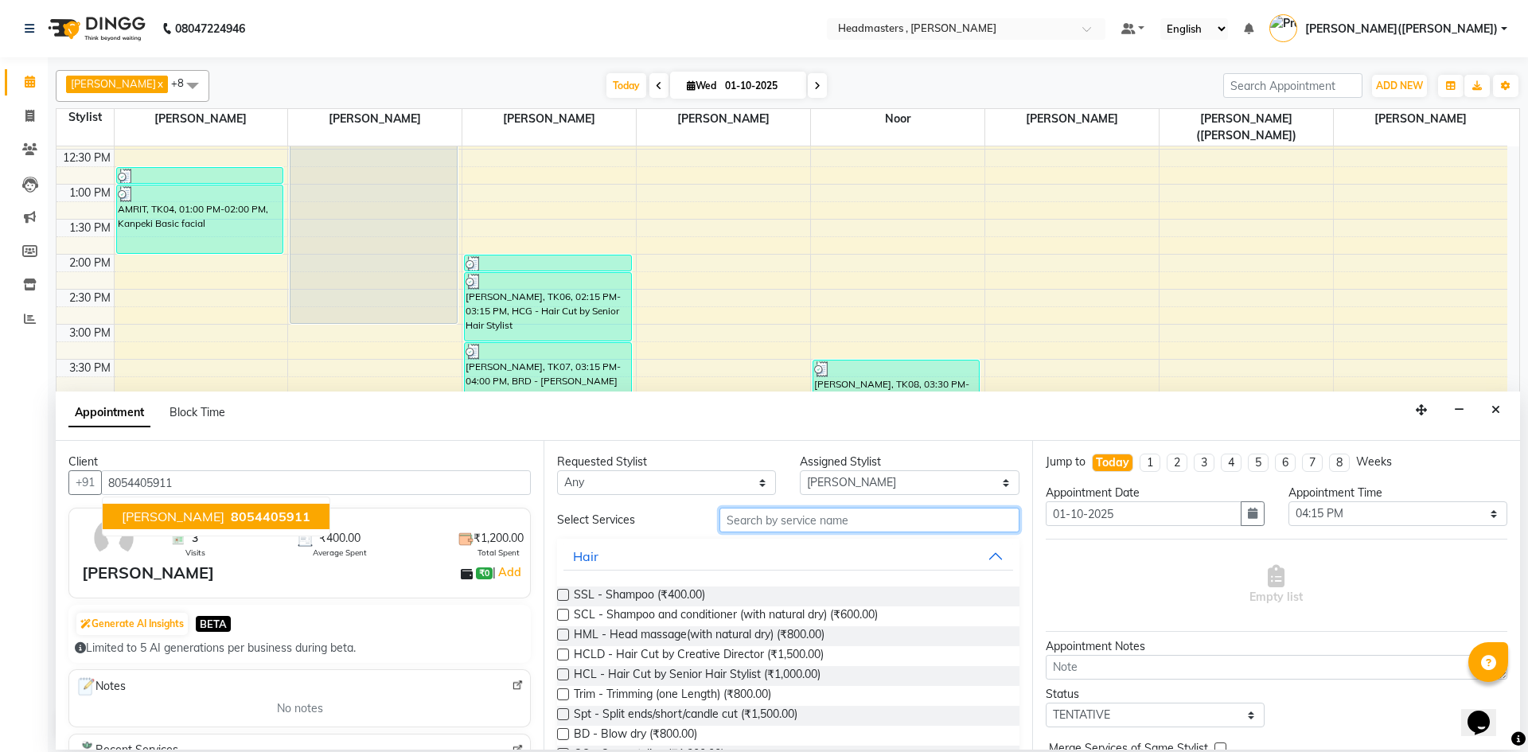
click at [839, 512] on input "text" at bounding box center [869, 520] width 300 height 25
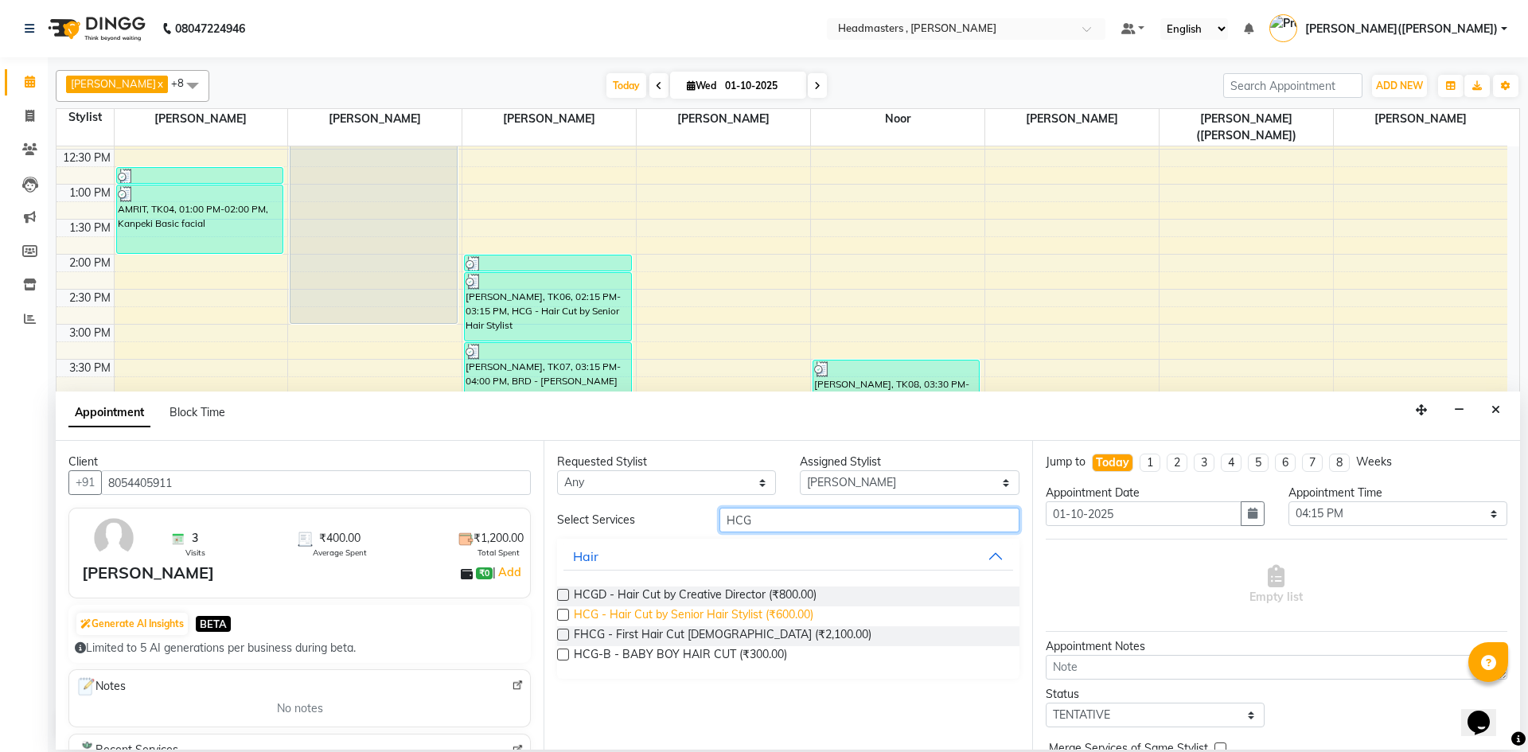
type input "HCG"
click at [744, 611] on span "HCG - Hair Cut by Senior Hair Stylist (₹600.00)" at bounding box center [694, 616] width 240 height 20
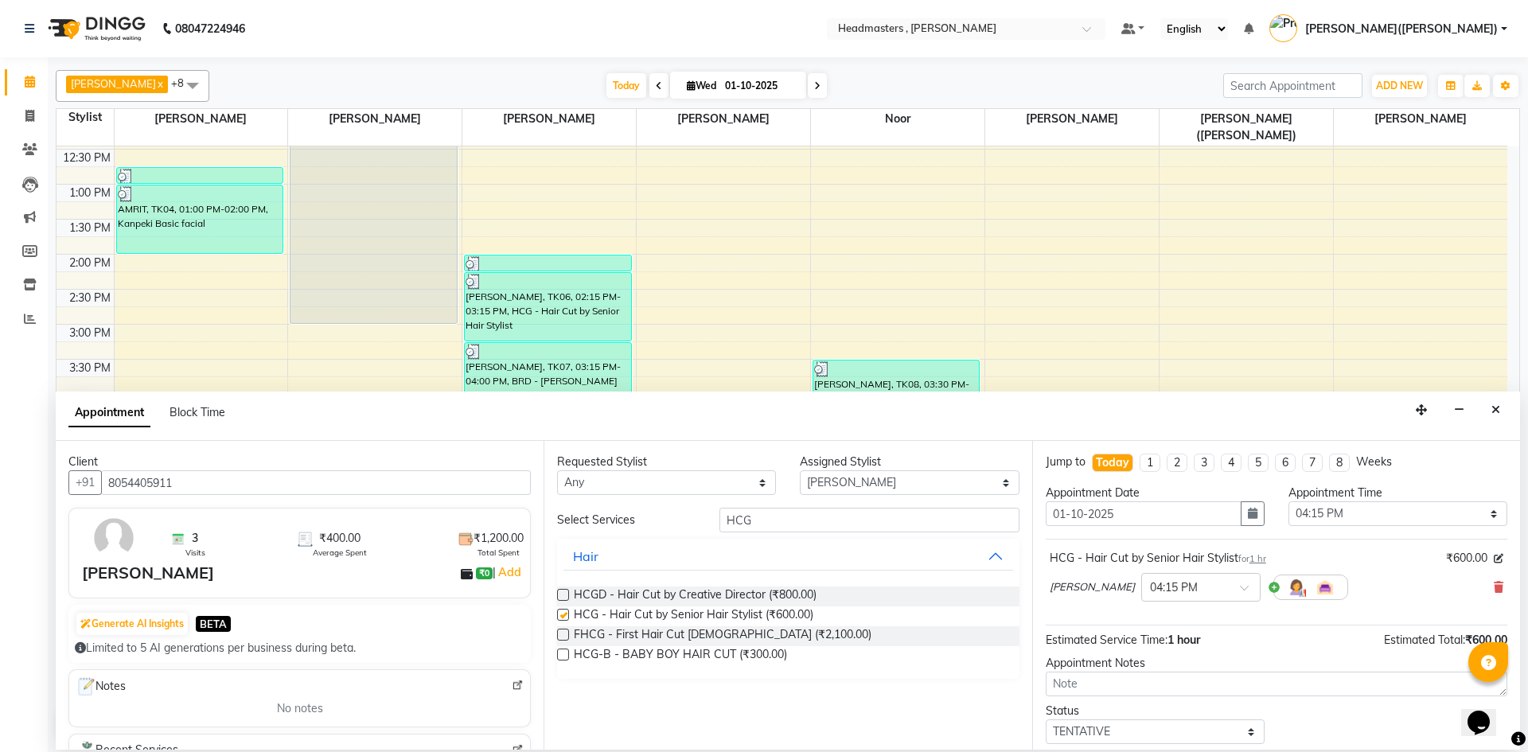
checkbox input "false"
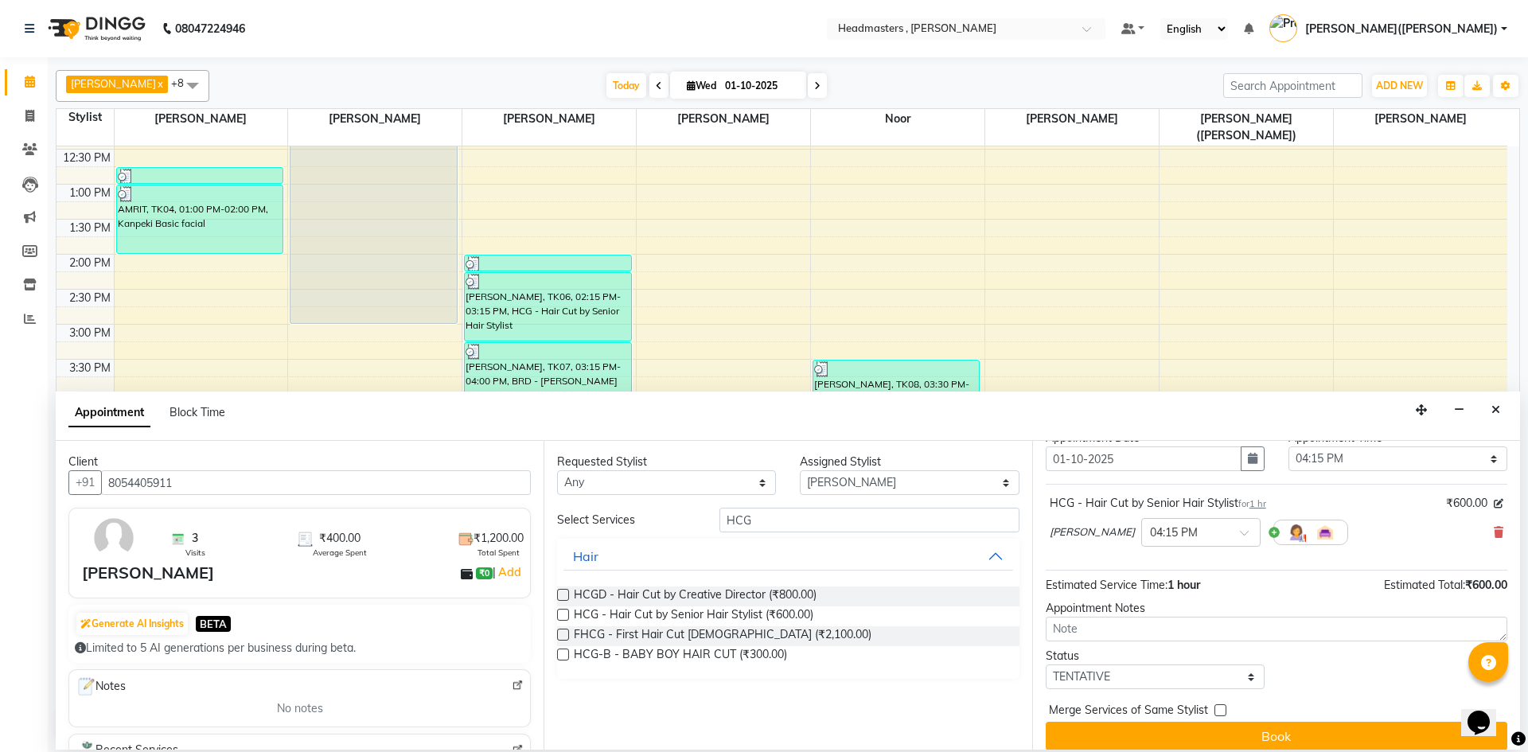
scroll to position [68, 0]
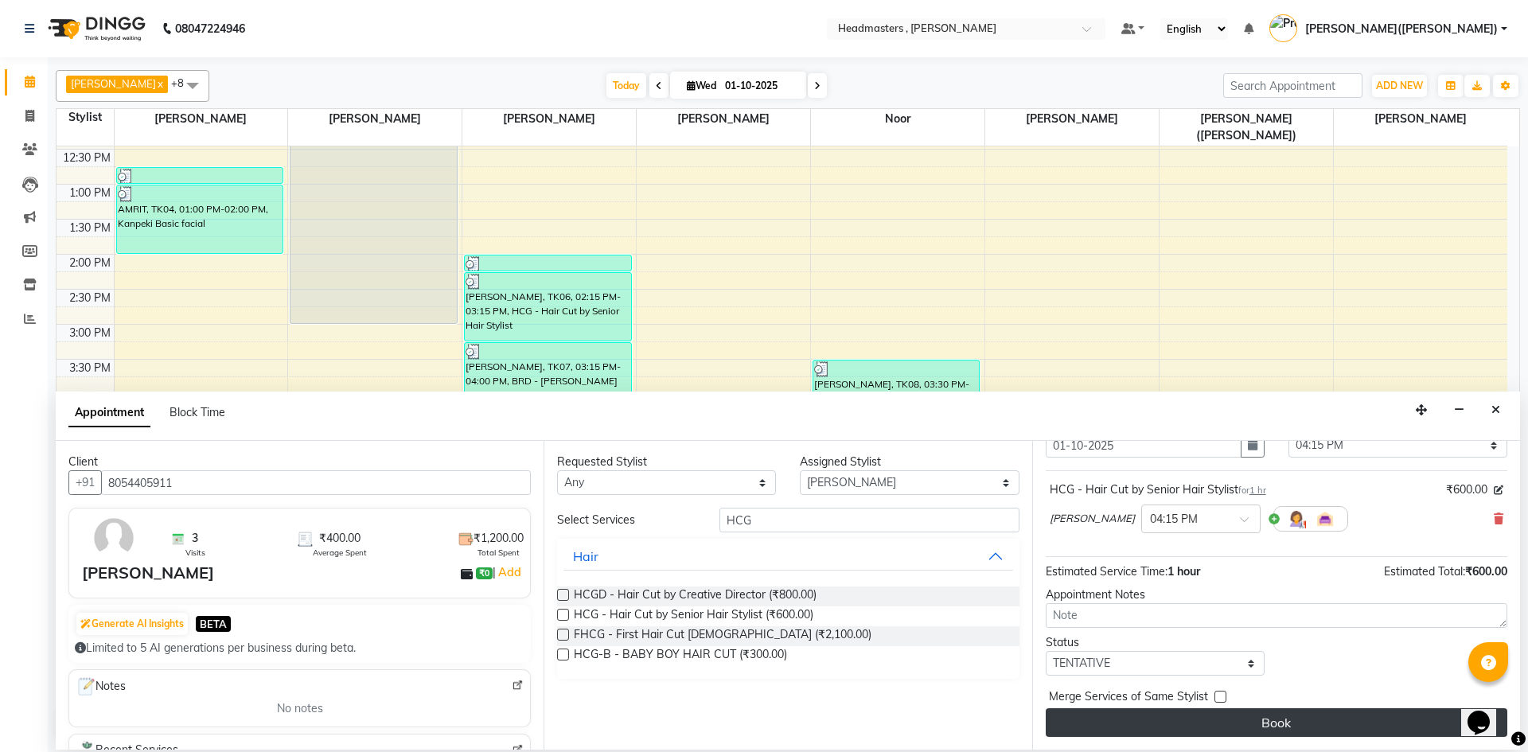
click at [1241, 714] on button "Book" at bounding box center [1277, 722] width 462 height 29
